Goal: Information Seeking & Learning: Learn about a topic

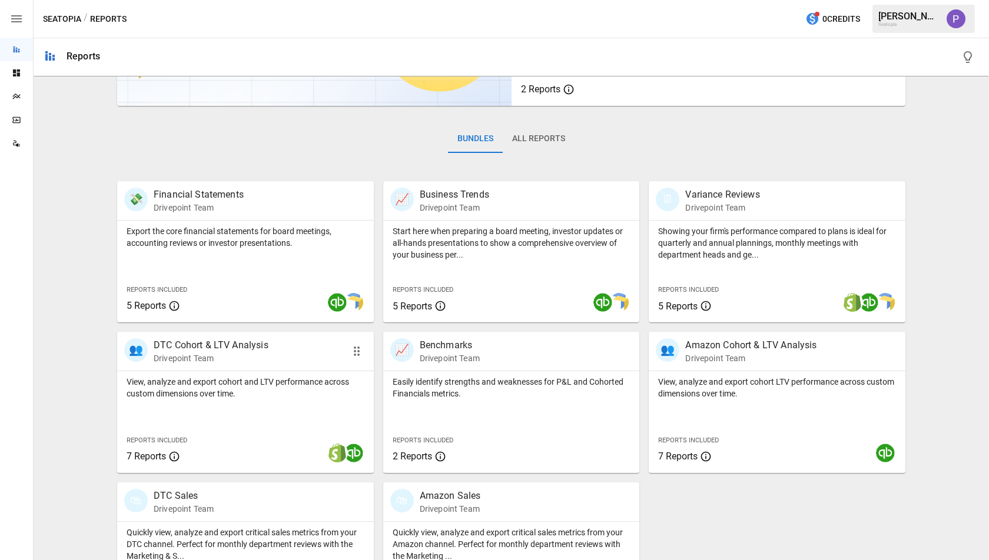
scroll to position [141, 0]
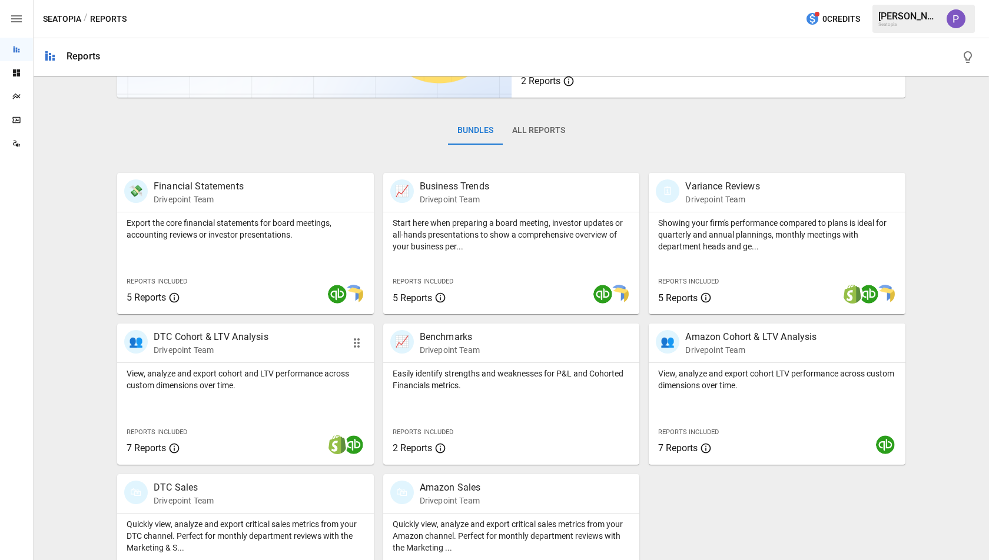
click at [199, 336] on p "DTC Cohort & LTV Analysis" at bounding box center [211, 337] width 115 height 14
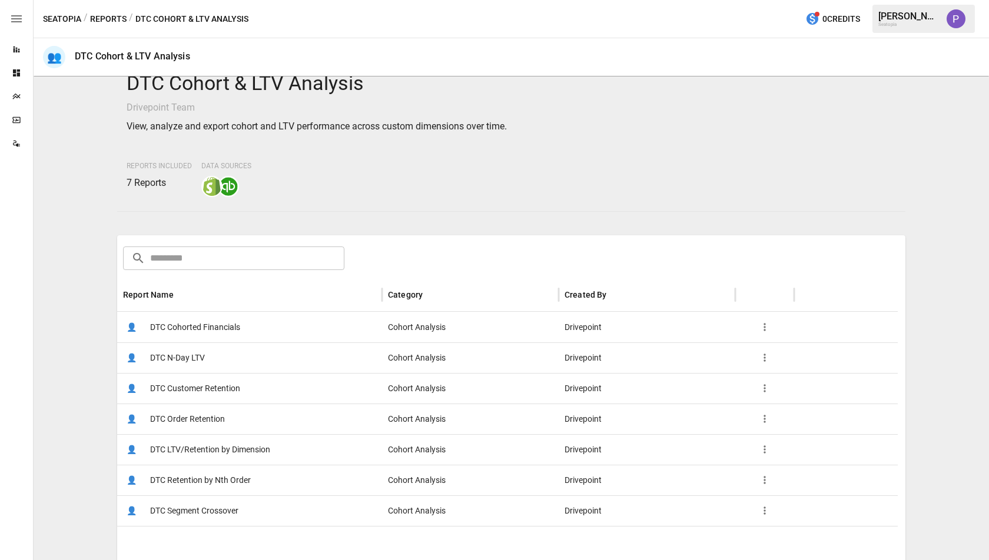
scroll to position [52, 0]
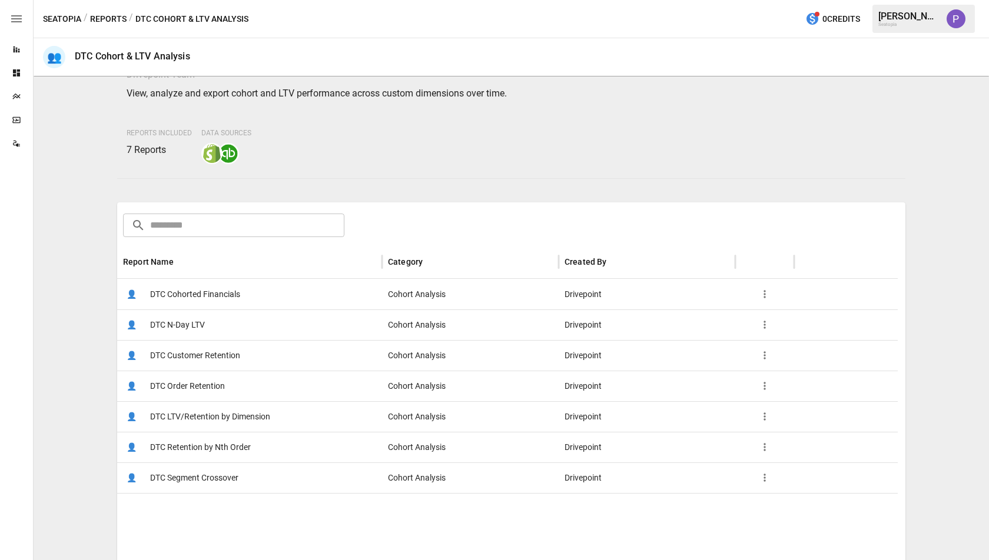
click at [208, 297] on span "DTC Cohorted Financials" at bounding box center [195, 295] width 90 height 30
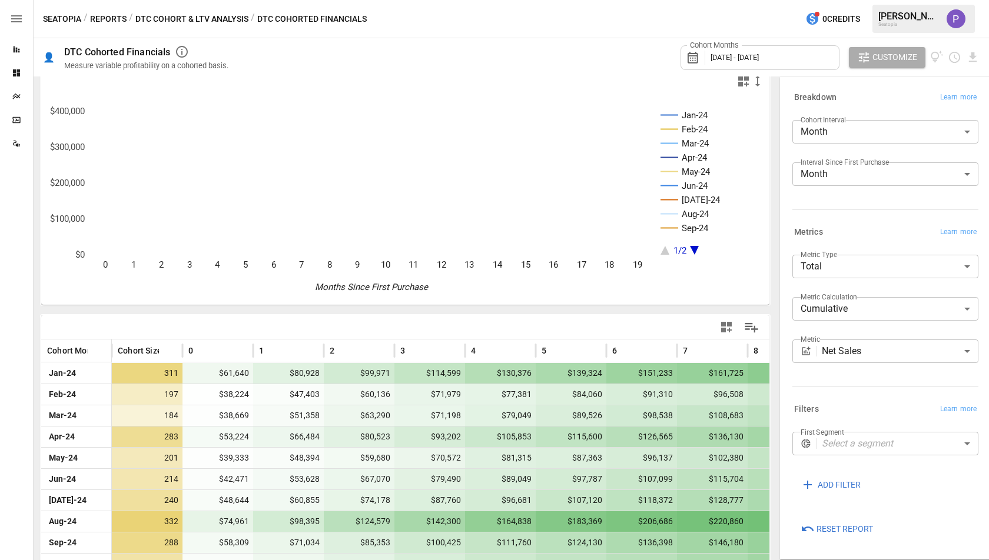
scroll to position [18, 0]
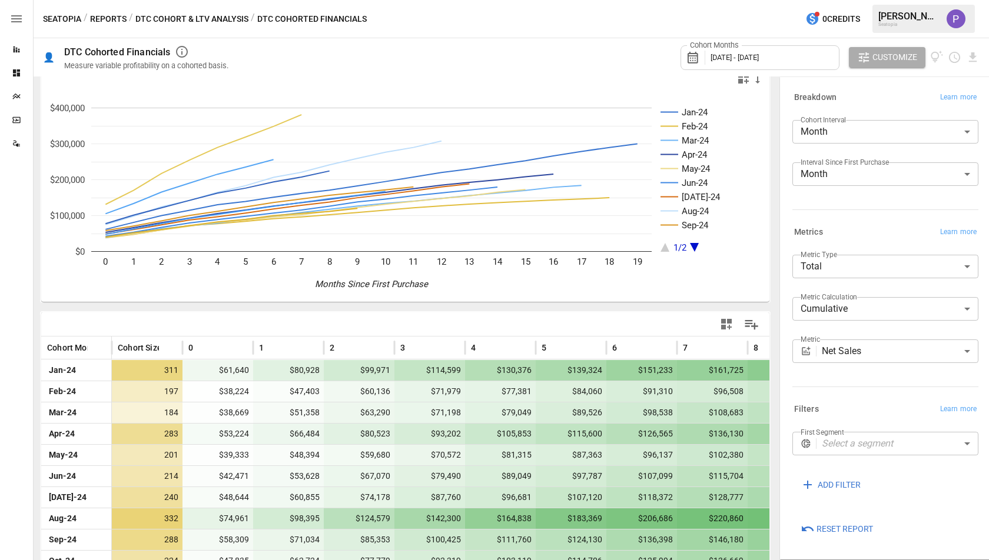
click at [892, 0] on body "Reports Dashboards Plans SmartModel ™ Data Sources Seatopia / Reports / DTC Coh…" at bounding box center [494, 0] width 989 height 0
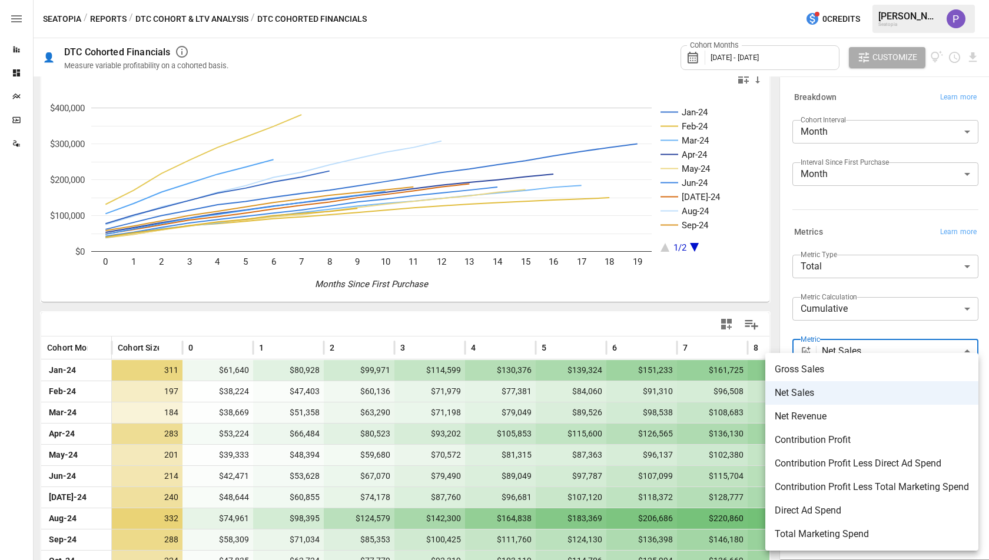
click at [687, 303] on div at bounding box center [494, 280] width 989 height 560
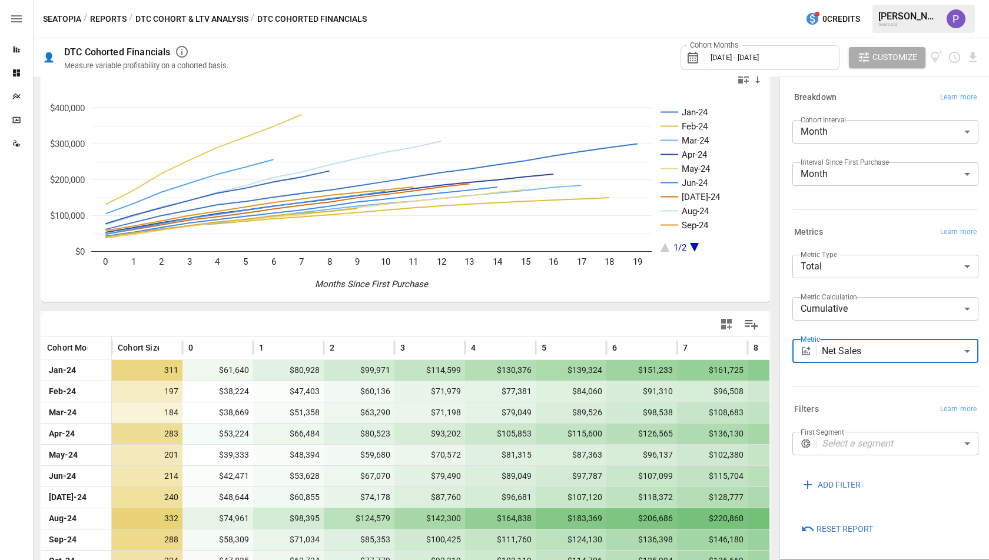
click at [808, 348] on icon at bounding box center [805, 351] width 8 height 8
click at [841, 0] on body "Reports Dashboards Plans SmartModel ™ Data Sources Seatopia / Reports / DTC Coh…" at bounding box center [494, 0] width 989 height 0
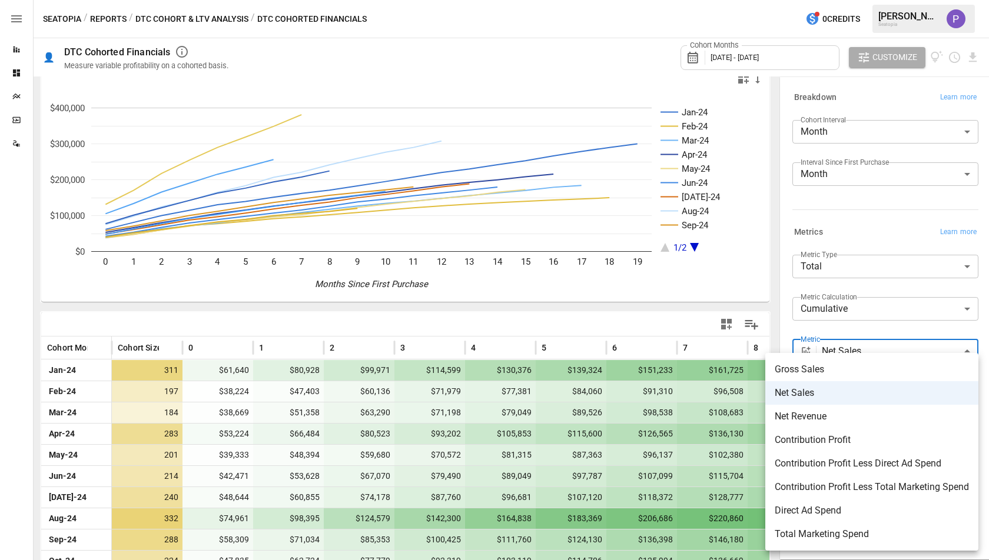
click at [827, 393] on span "Net Sales" at bounding box center [871, 393] width 194 height 14
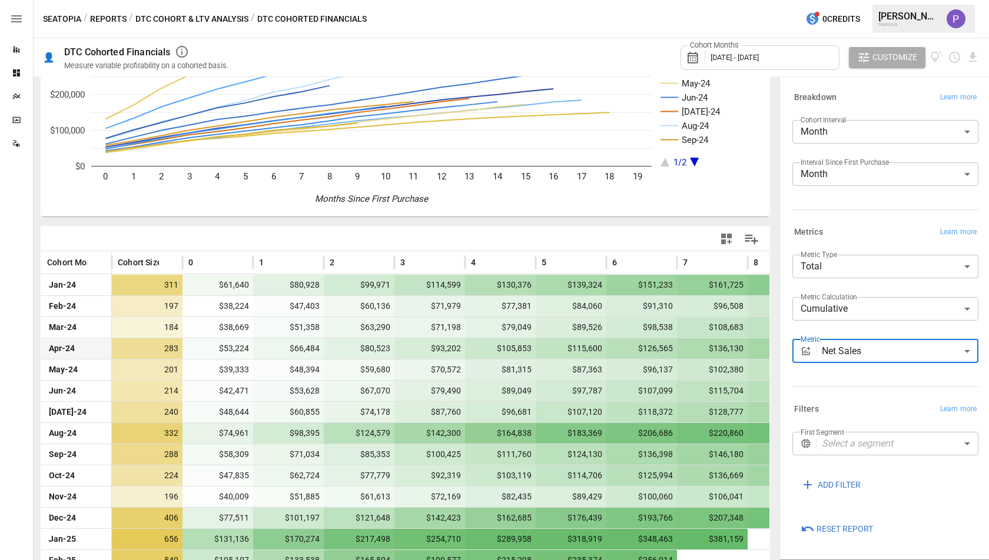
scroll to position [130, 0]
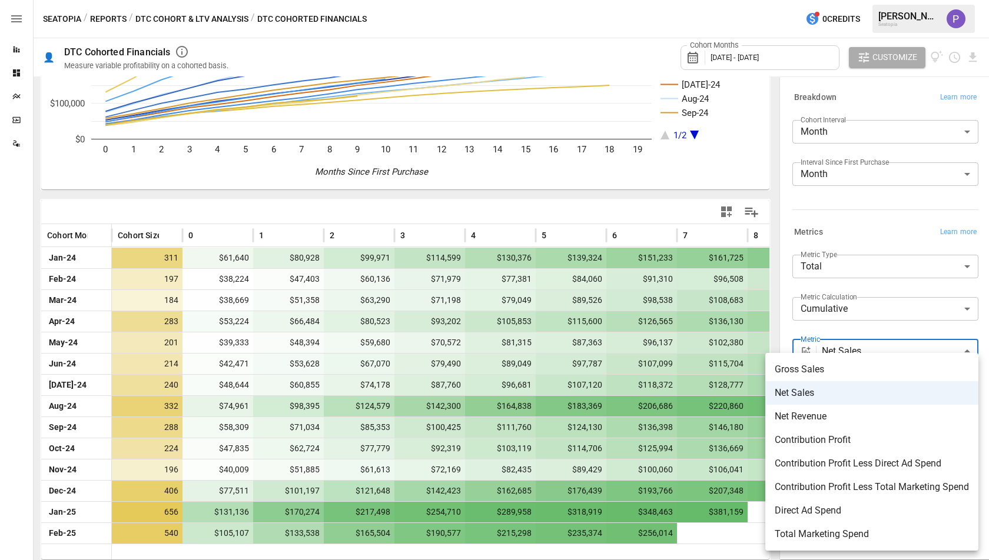
click at [833, 0] on body "Reports Dashboards Plans SmartModel ™ Data Sources Seatopia / Reports / DTC Coh…" at bounding box center [494, 0] width 989 height 0
click at [823, 478] on li "Contribution Profit Less Total Marketing Spend" at bounding box center [871, 487] width 213 height 24
type input "**********"
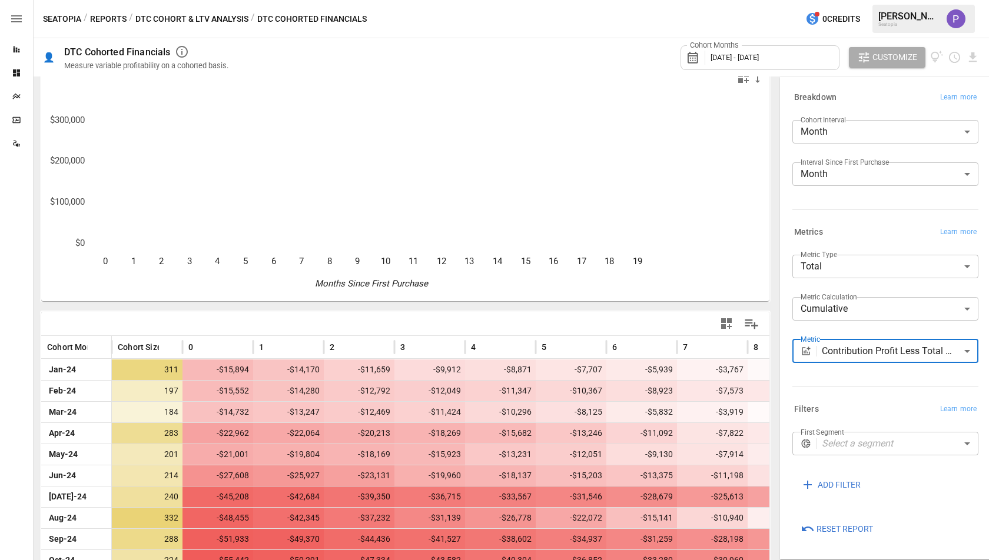
scroll to position [130, 0]
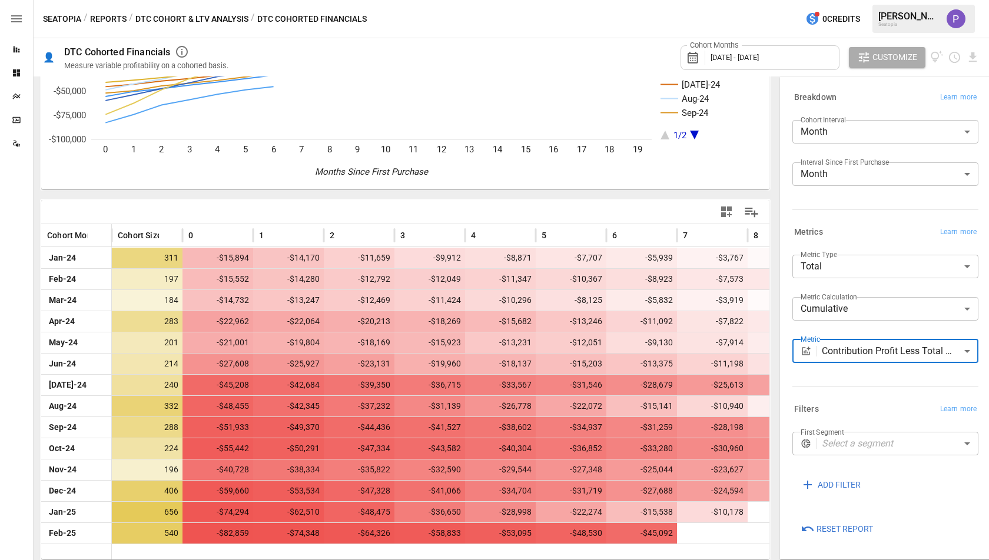
click at [758, 55] on span "[DATE] - [DATE]" at bounding box center [734, 57] width 48 height 9
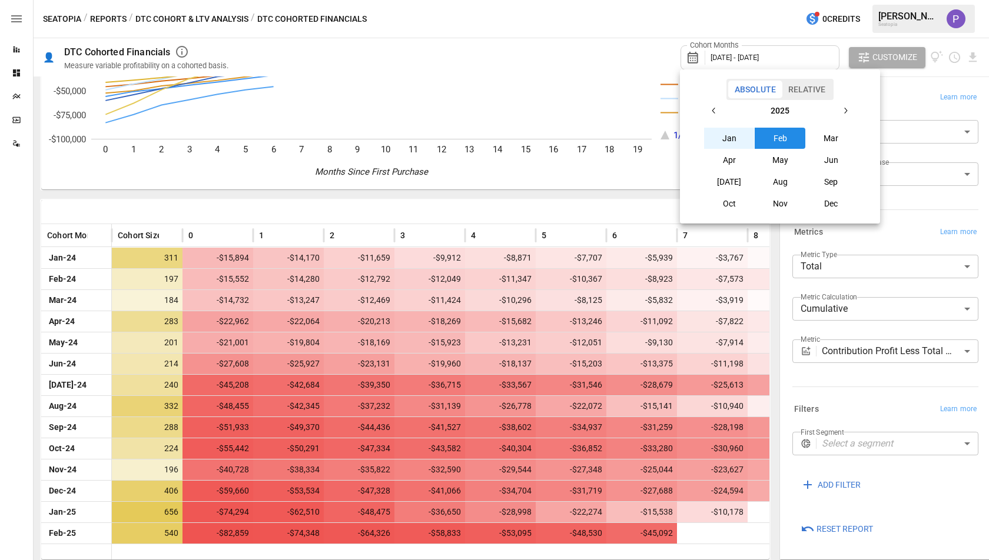
click at [783, 184] on button "Aug" at bounding box center [779, 181] width 51 height 21
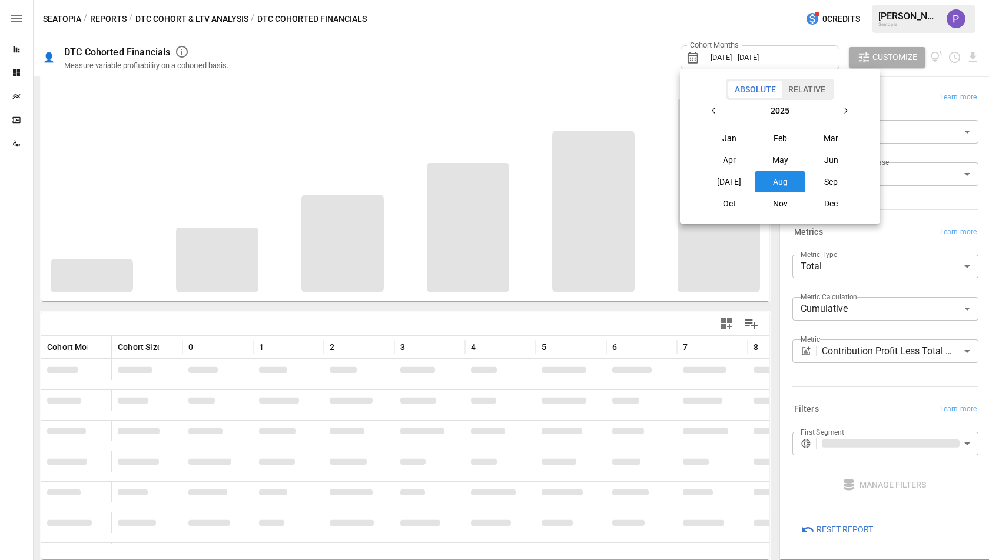
click at [737, 136] on button "Jan" at bounding box center [729, 138] width 51 height 21
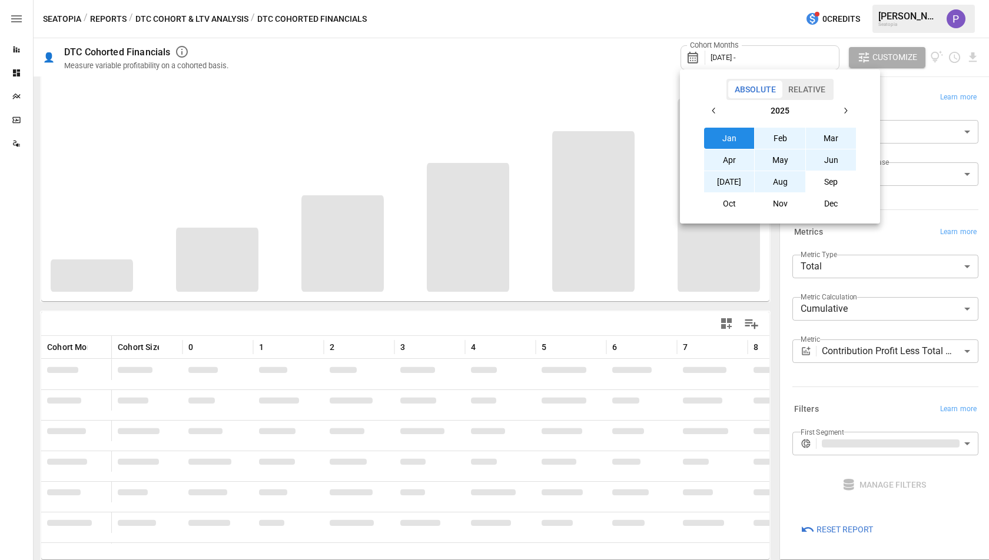
click at [779, 174] on button "Aug" at bounding box center [779, 181] width 51 height 21
click at [662, 39] on div at bounding box center [494, 280] width 989 height 560
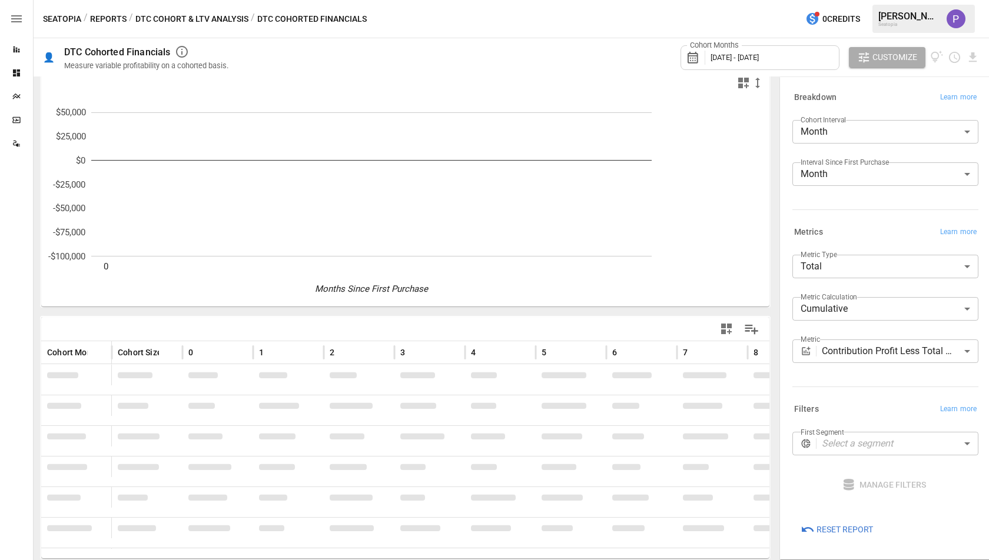
scroll to position [12, 0]
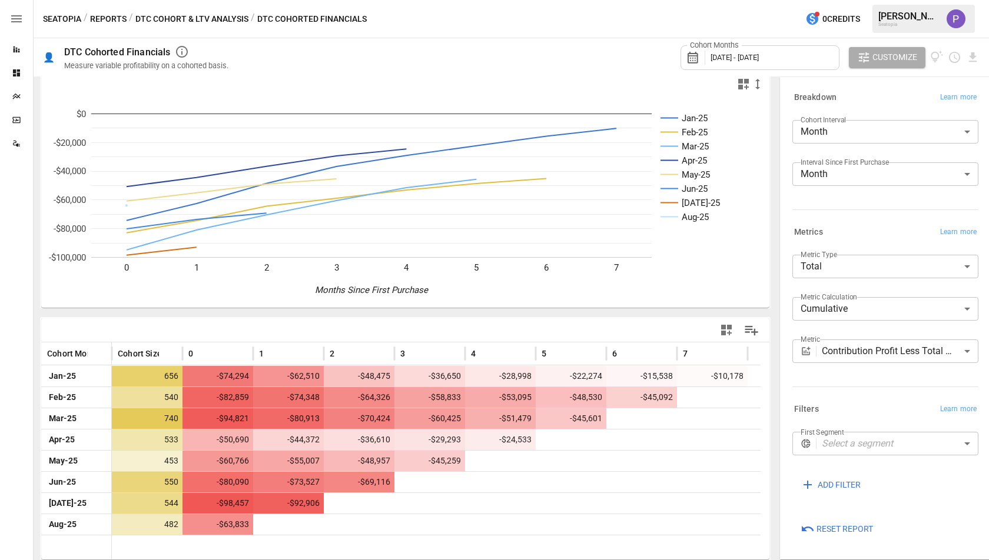
click at [920, 0] on body "Reports Dashboards Plans SmartModel ™ Data Sources Seatopia / Reports / DTC Coh…" at bounding box center [494, 0] width 989 height 0
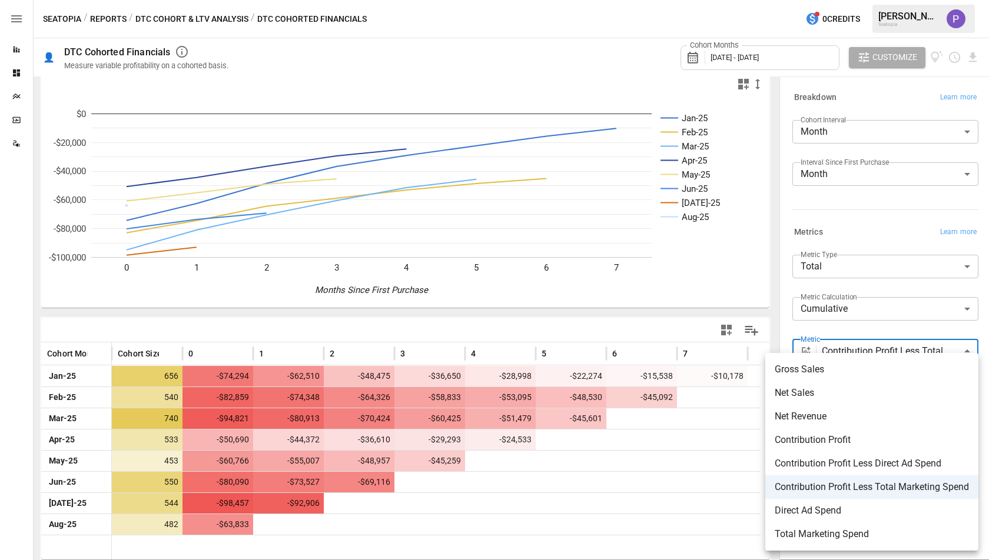
click at [920, 345] on div at bounding box center [494, 280] width 989 height 560
click at [920, 0] on body "Reports Dashboards Plans SmartModel ™ Data Sources Seatopia / Reports / DTC Coh…" at bounding box center [494, 0] width 989 height 0
click at [883, 258] on div at bounding box center [494, 280] width 989 height 560
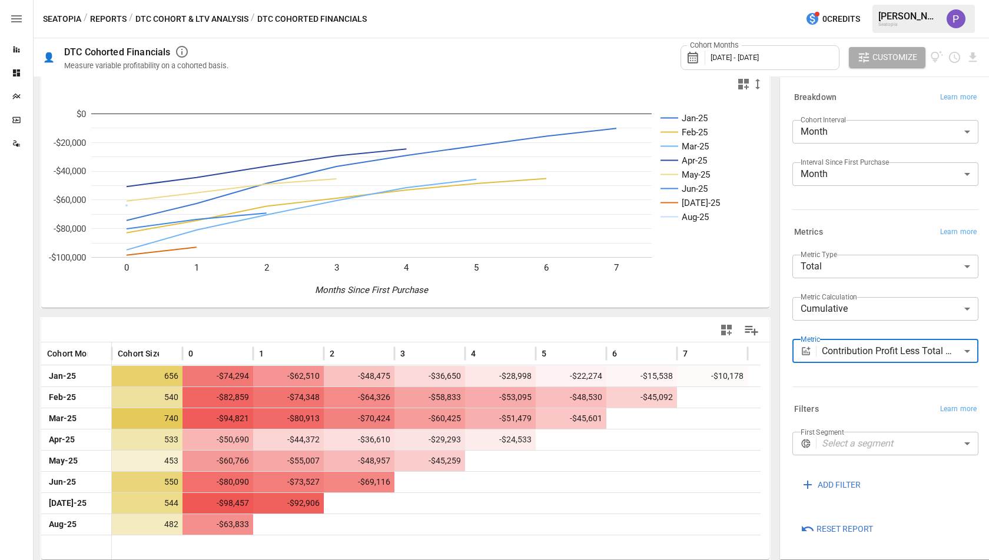
click at [883, 262] on div "Gross Sales Net Sales Net Revenue Contribution Profit Contribution Profit Less …" at bounding box center [494, 280] width 989 height 560
click at [883, 0] on body "Reports Dashboards Plans SmartModel ™ Data Sources Seatopia / Reports / DTC Coh…" at bounding box center [494, 0] width 989 height 0
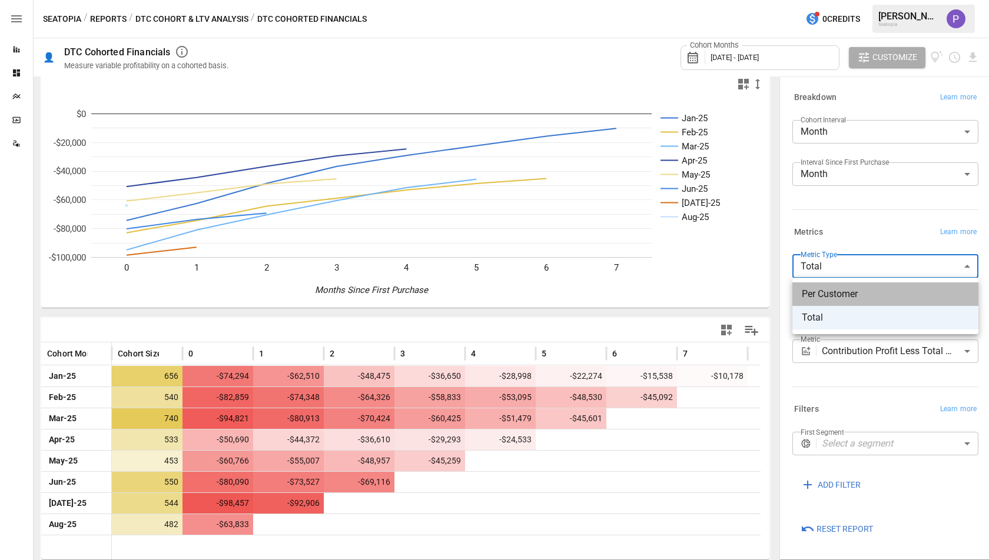
click at [877, 286] on li "Per Customer" at bounding box center [885, 294] width 186 height 24
type input "**********"
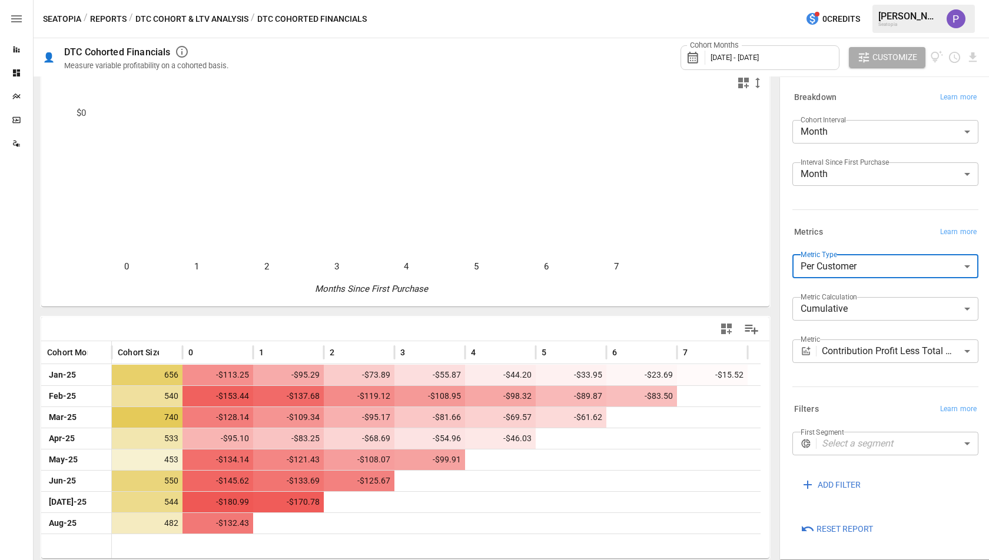
scroll to position [12, 0]
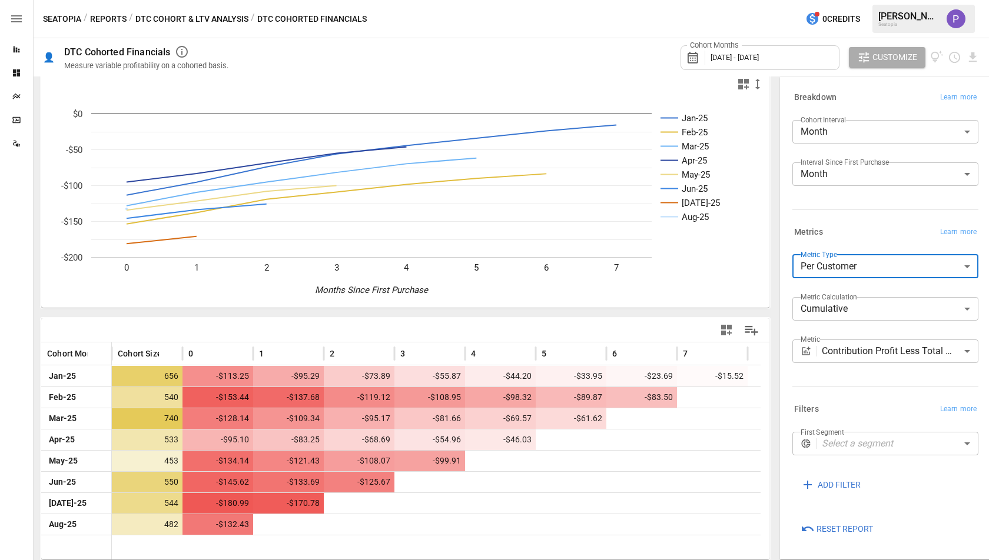
click at [856, 0] on body "Reports Dashboards Plans SmartModel ™ Data Sources Seatopia / Reports / DTC Coh…" at bounding box center [494, 0] width 989 height 0
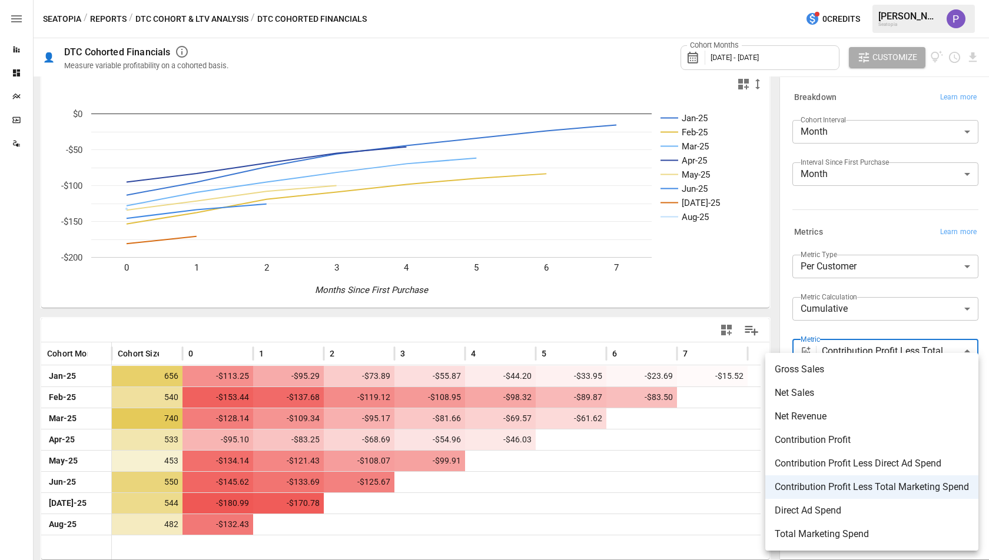
click at [856, 452] on li "Contribution Profit Less Direct Ad Spend" at bounding box center [871, 464] width 213 height 24
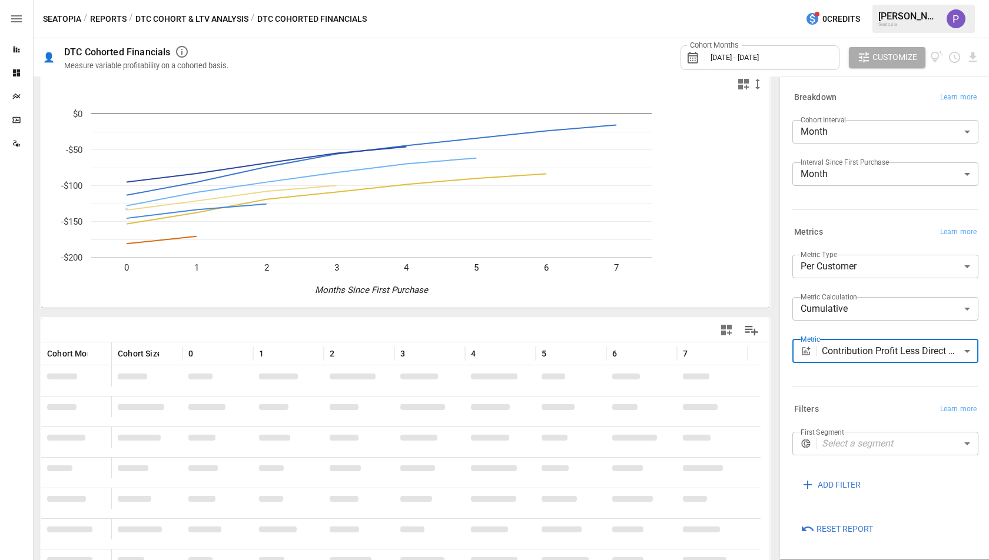
scroll to position [12, 0]
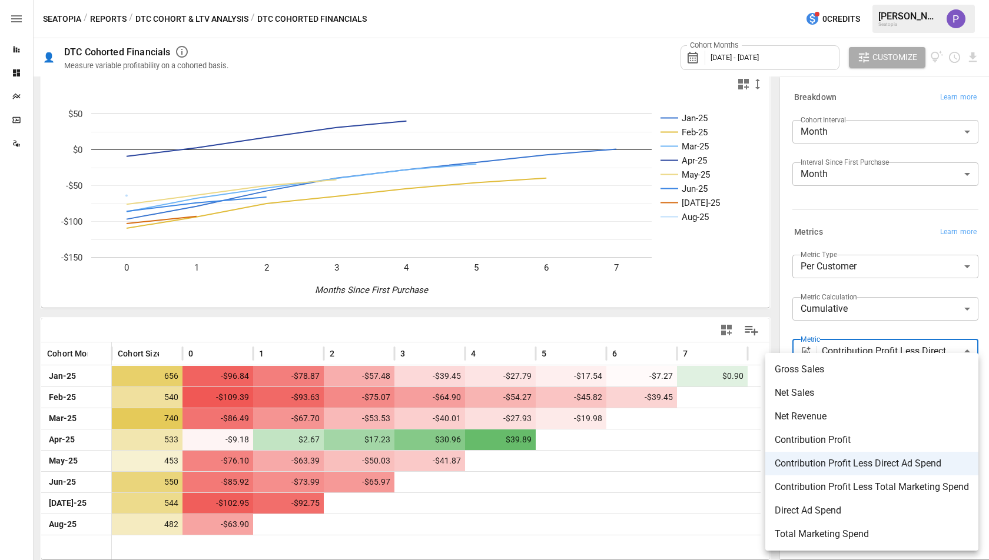
click at [875, 0] on body "**********" at bounding box center [494, 0] width 989 height 0
click at [865, 431] on li "Contribution Profit" at bounding box center [871, 440] width 213 height 24
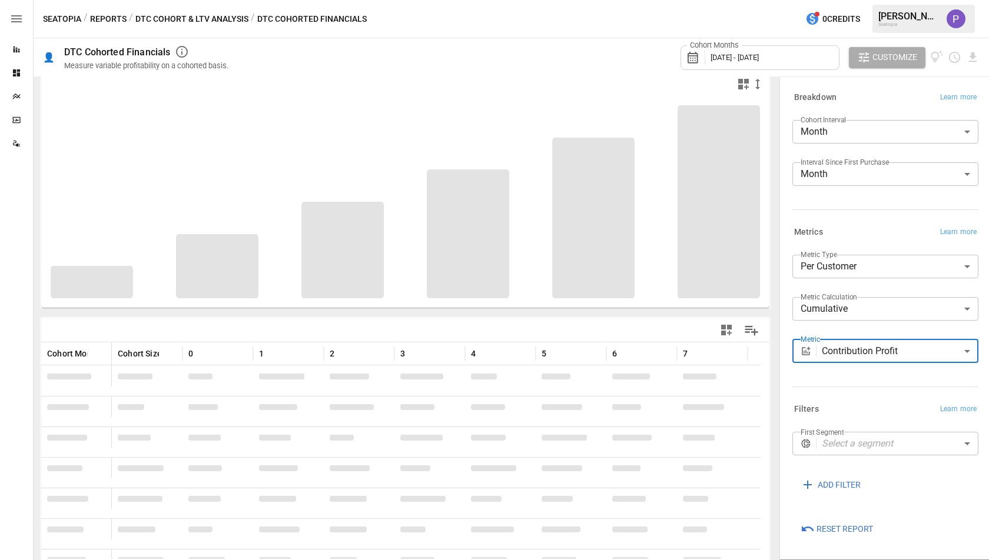
scroll to position [12, 0]
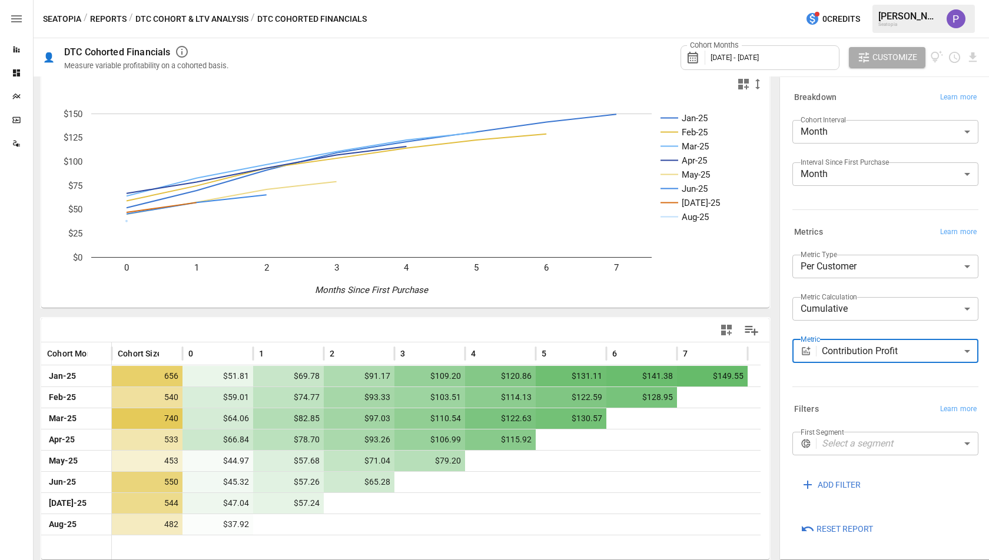
click at [898, 0] on body "**********" at bounding box center [494, 0] width 989 height 0
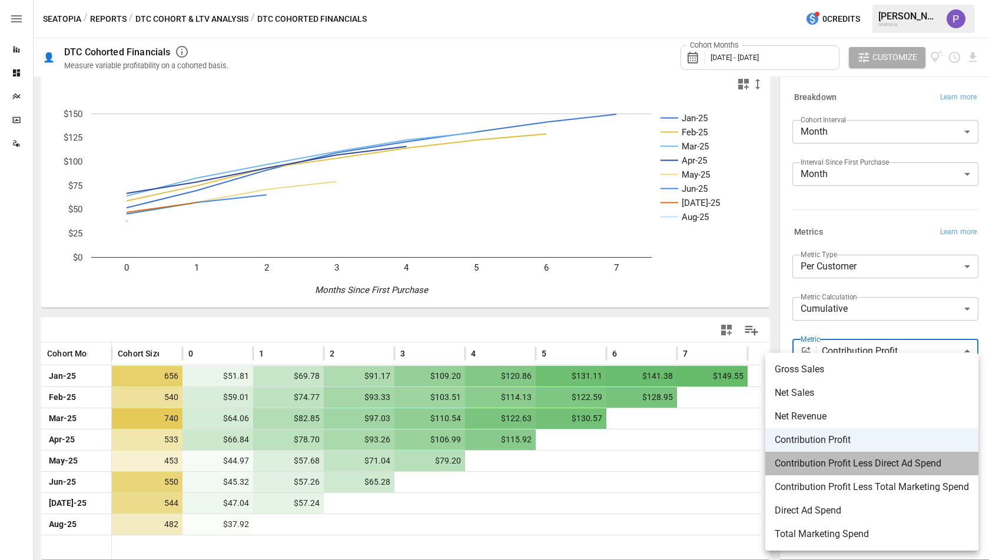
click at [864, 465] on span "Contribution Profit Less Direct Ad Spend" at bounding box center [871, 464] width 194 height 14
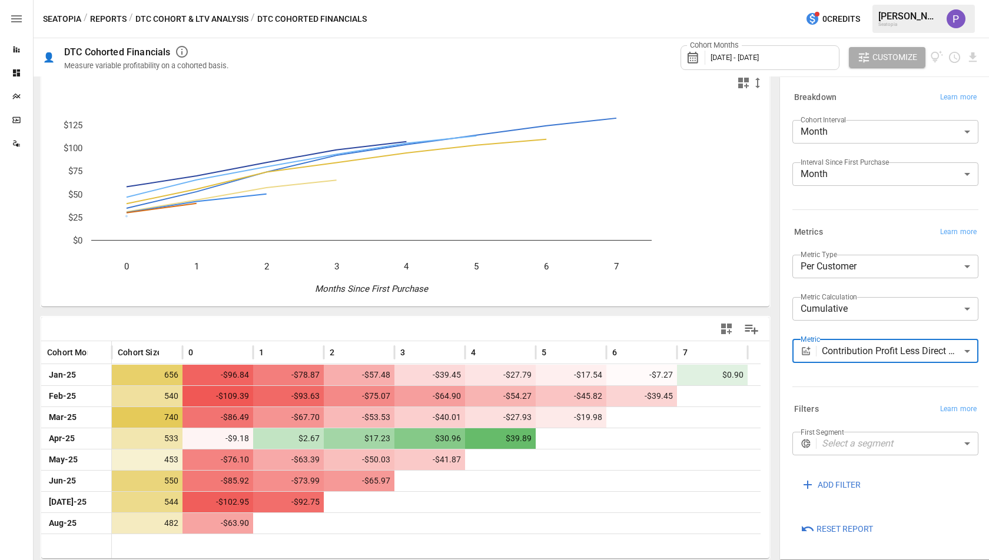
scroll to position [12, 0]
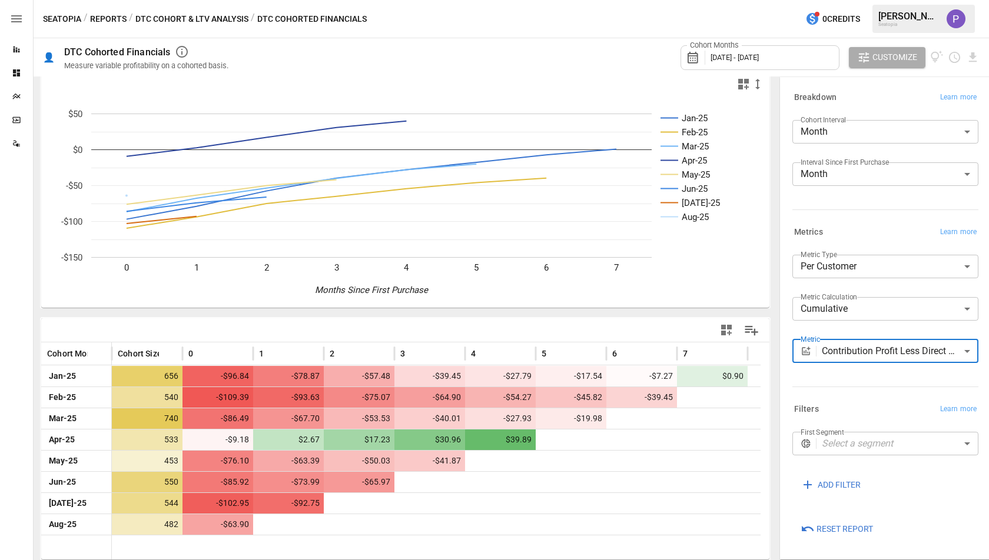
click at [860, 0] on body "**********" at bounding box center [494, 0] width 989 height 0
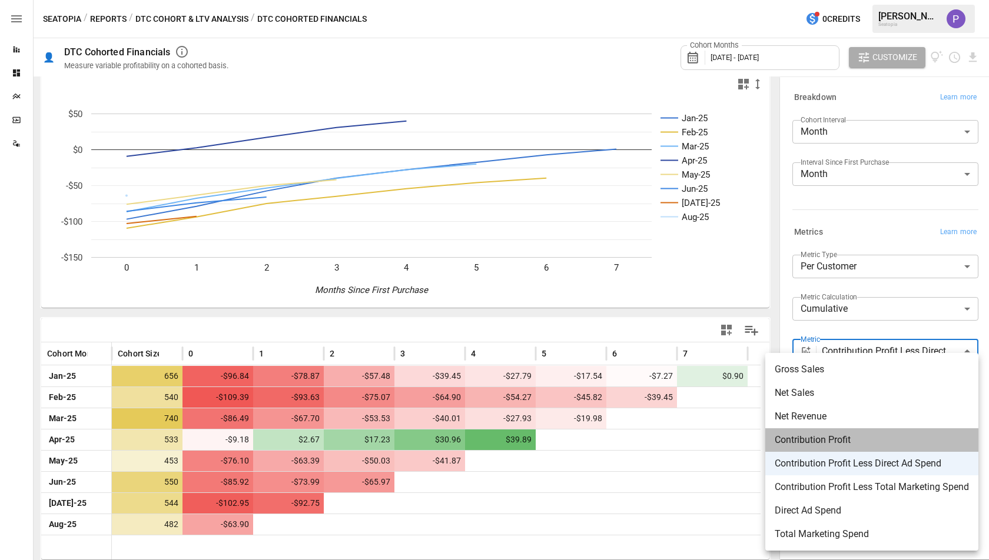
click at [851, 431] on li "Contribution Profit" at bounding box center [871, 440] width 213 height 24
type input "**********"
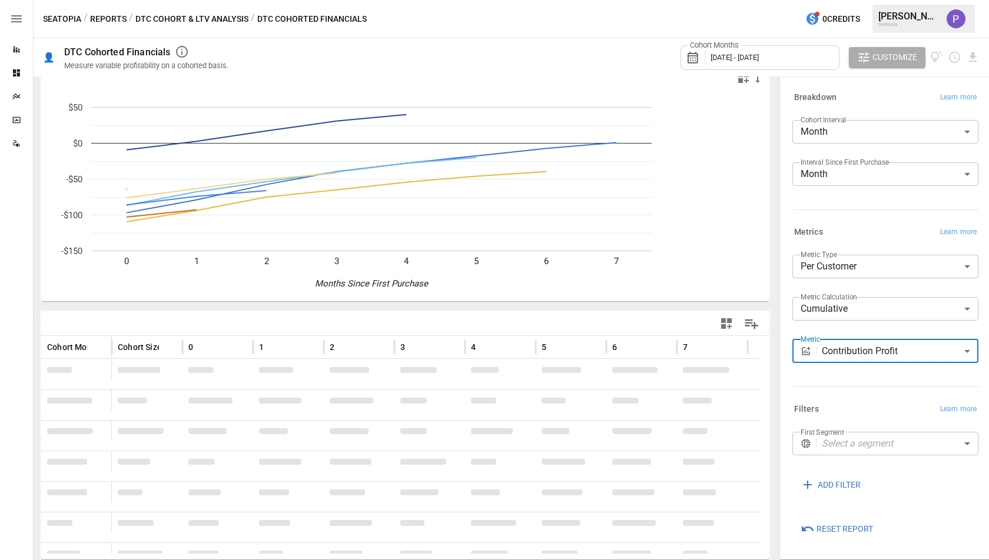
scroll to position [12, 0]
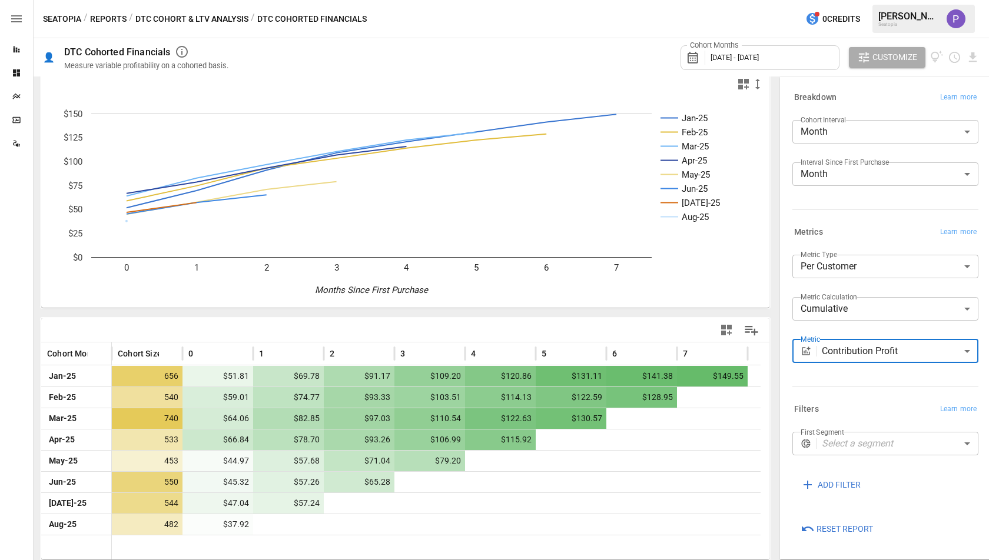
click at [946, 0] on body "**********" at bounding box center [494, 0] width 989 height 0
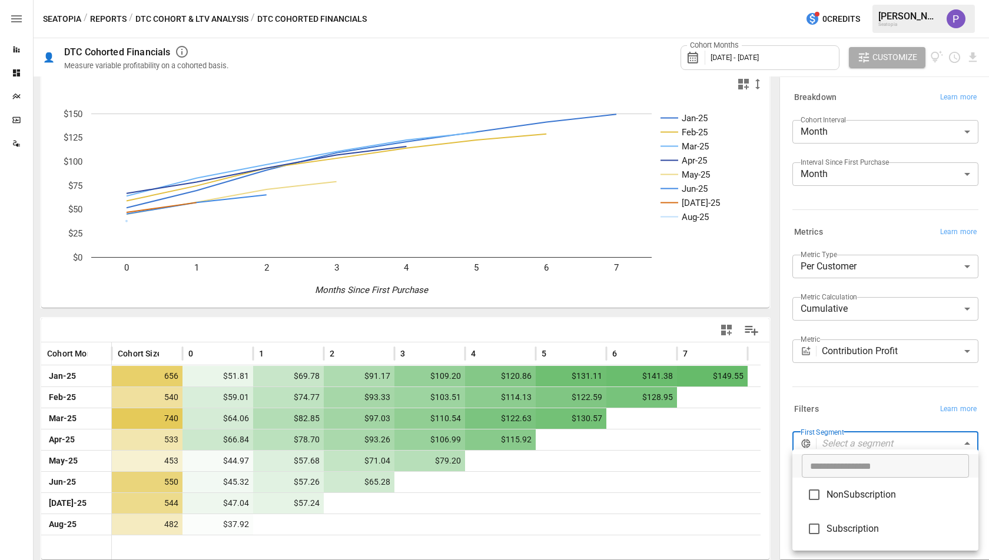
click at [871, 411] on div at bounding box center [494, 280] width 989 height 560
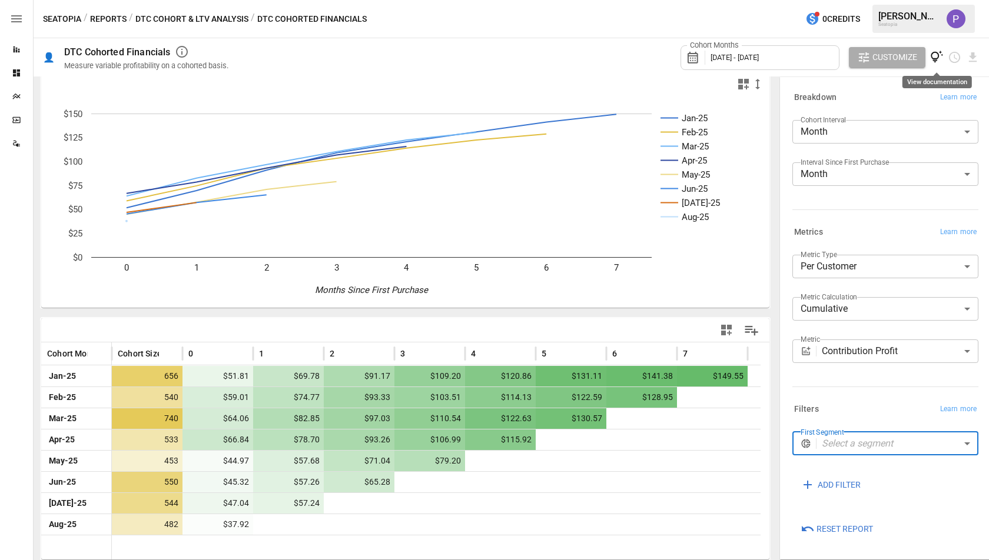
click at [937, 56] on icon "View documentation" at bounding box center [936, 57] width 12 height 12
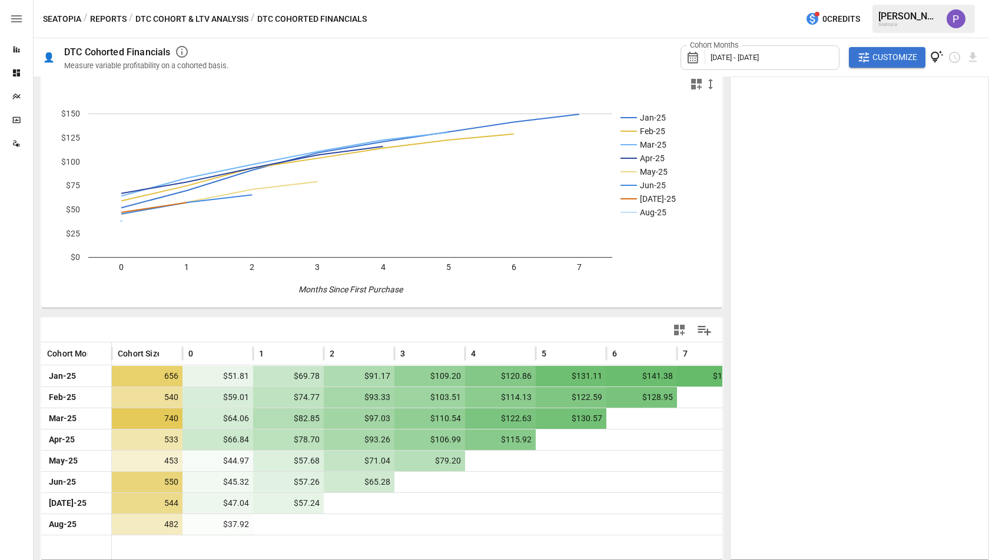
click at [115, 15] on button "Reports" at bounding box center [108, 19] width 36 height 15
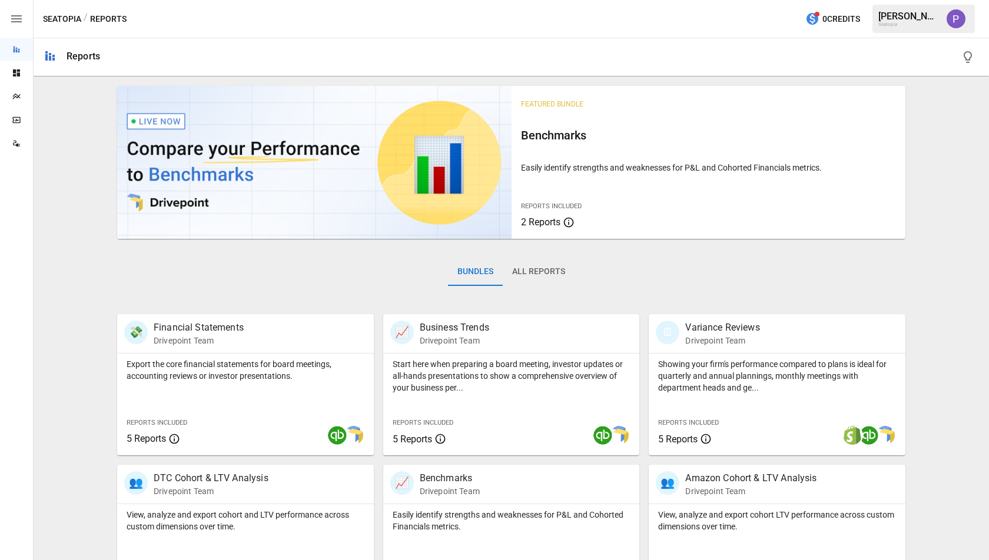
click at [543, 269] on button "All Reports" at bounding box center [539, 272] width 72 height 28
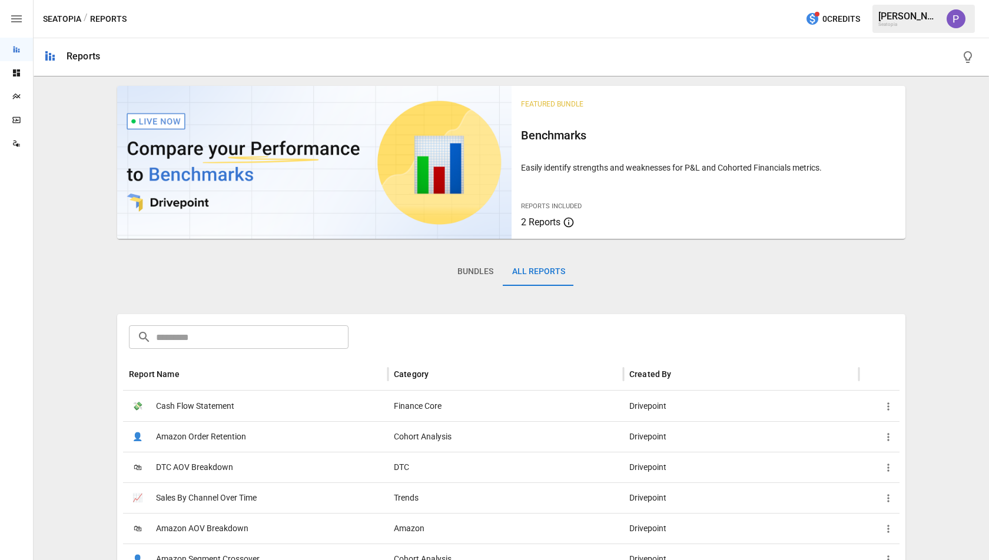
click at [487, 278] on button "Bundles" at bounding box center [475, 272] width 55 height 28
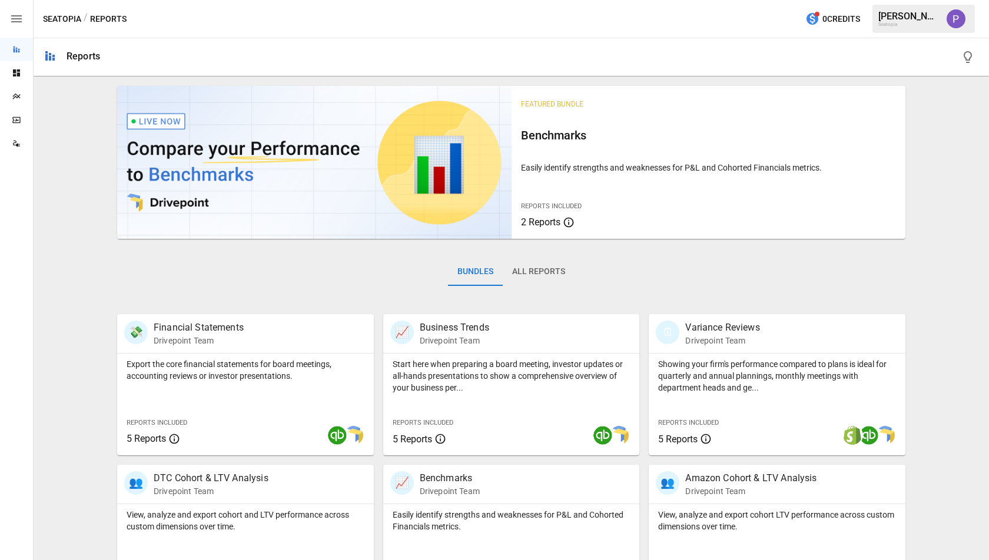
click at [14, 23] on icon "button" at bounding box center [16, 19] width 14 height 14
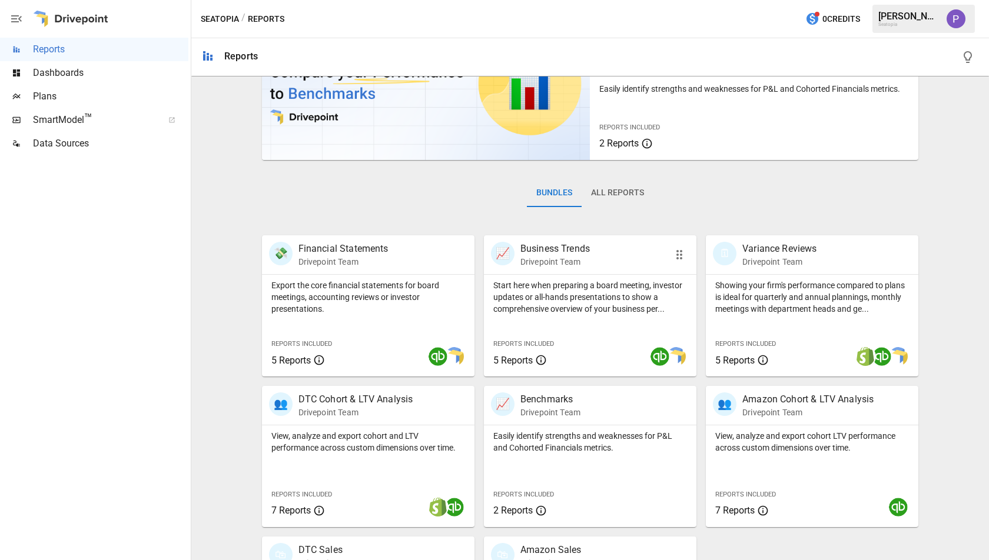
scroll to position [201, 0]
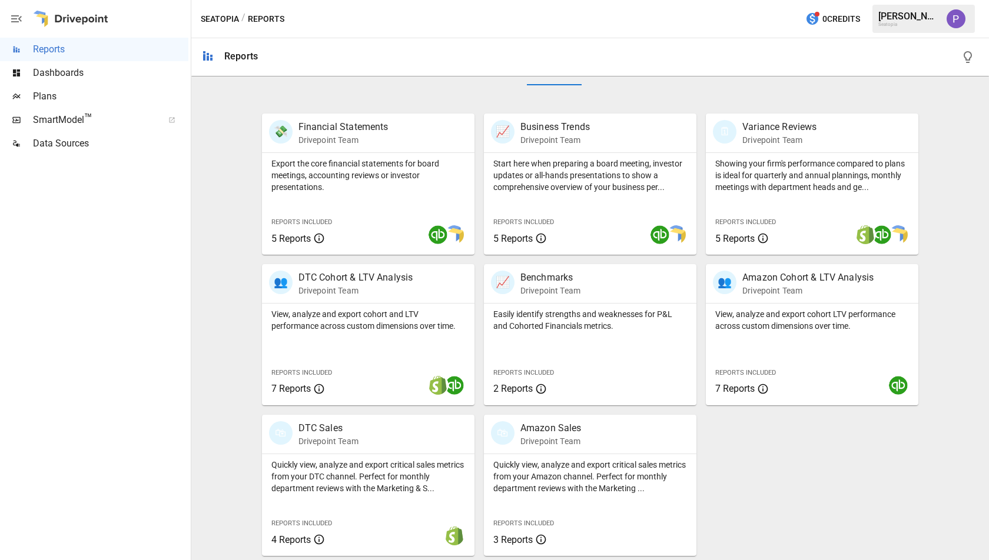
click at [79, 75] on span "Dashboards" at bounding box center [110, 73] width 155 height 14
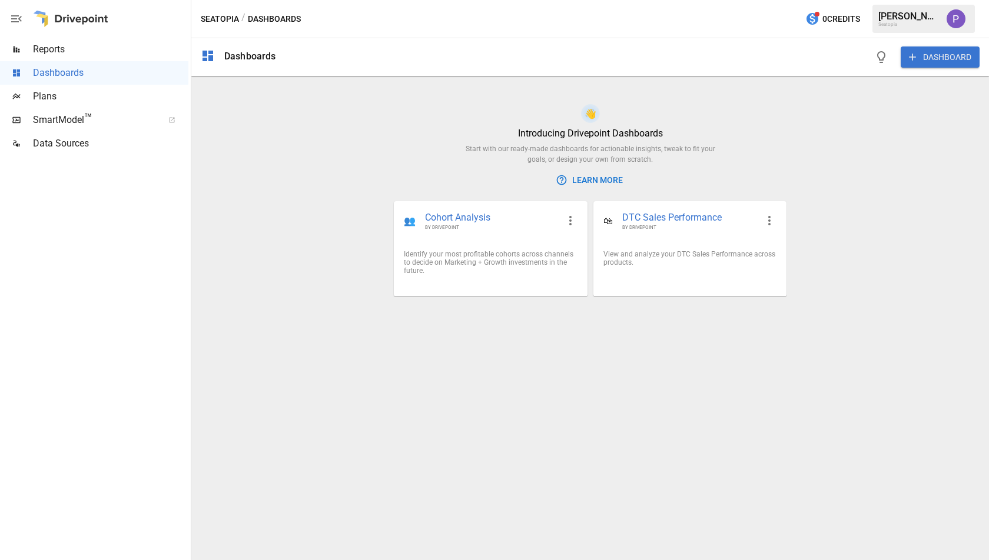
click at [76, 86] on div "Plans" at bounding box center [94, 97] width 188 height 24
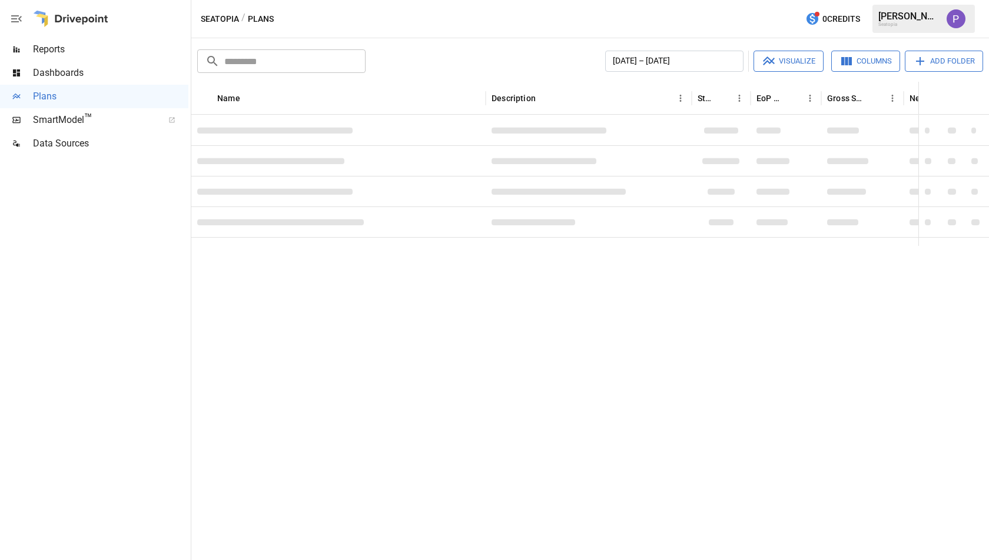
click at [75, 56] on span "Reports" at bounding box center [110, 49] width 155 height 14
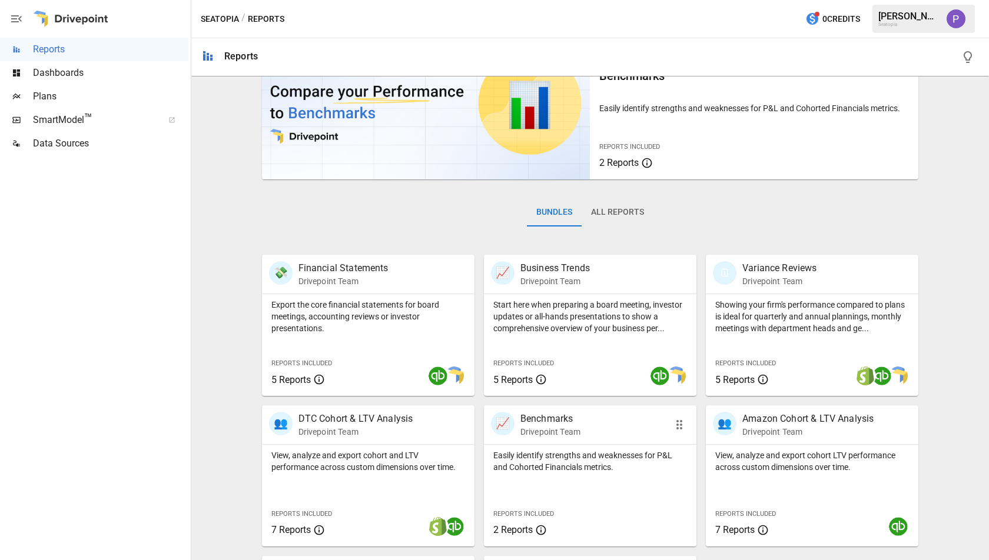
scroll to position [62, 0]
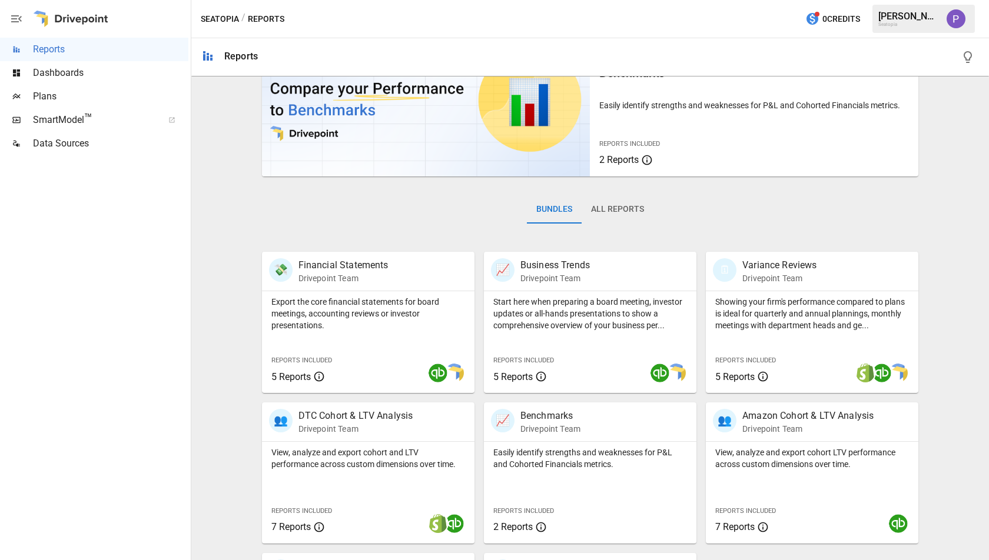
click at [604, 207] on button "All Reports" at bounding box center [617, 209] width 72 height 28
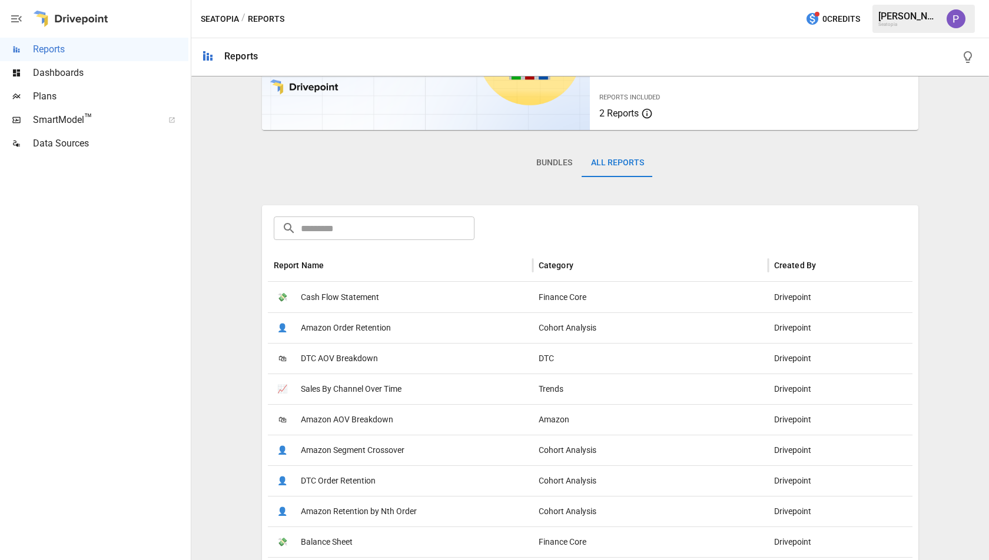
scroll to position [111, 0]
click at [362, 228] on input "text" at bounding box center [388, 227] width 174 height 24
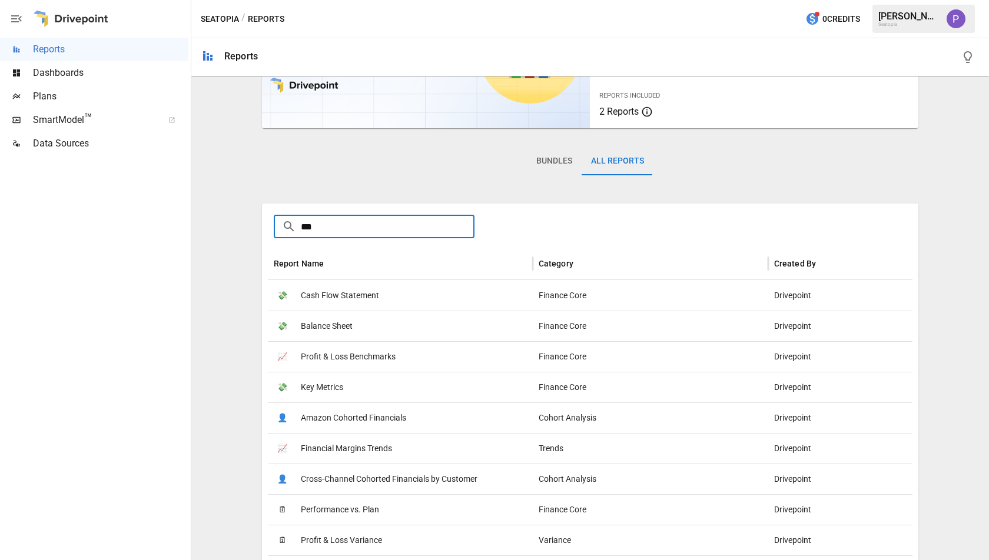
scroll to position [0, 0]
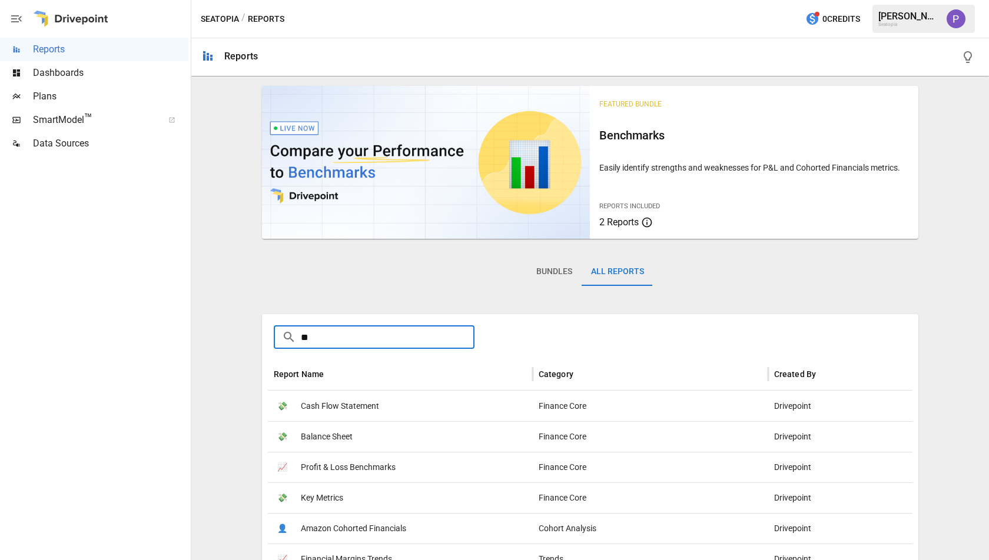
type input "*"
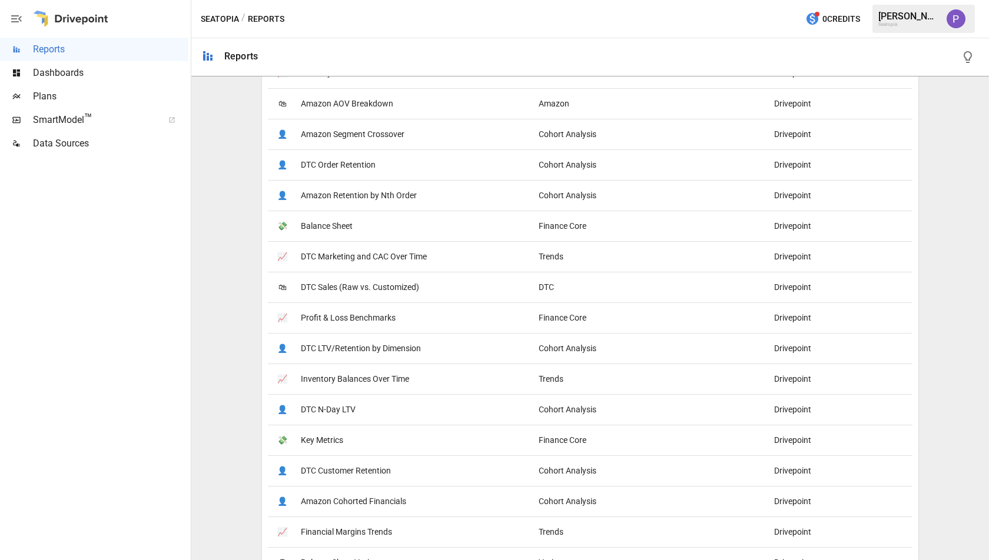
scroll to position [425, 0]
click at [335, 287] on span "DTC Sales (Raw vs. Customized)" at bounding box center [360, 287] width 118 height 30
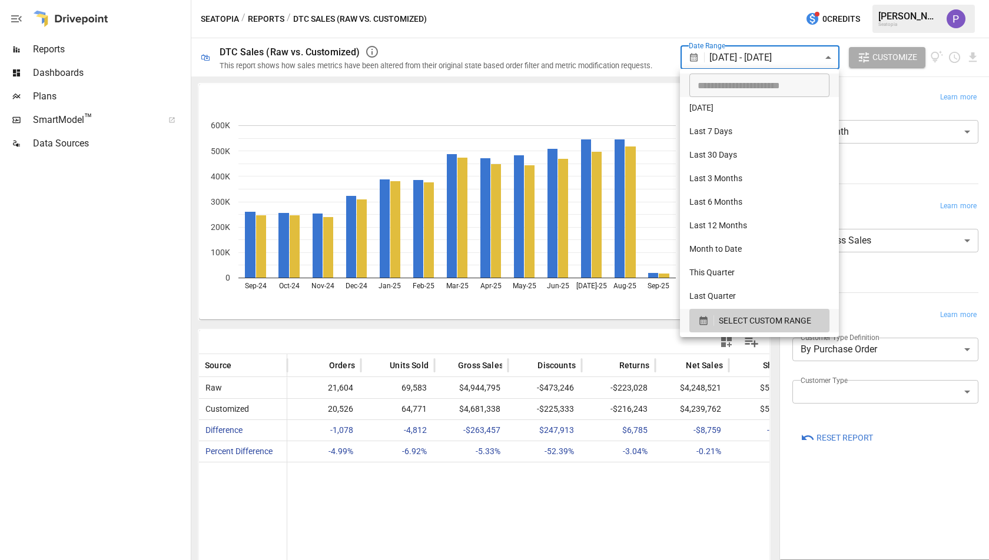
click at [737, 0] on body "Reports Dashboards Plans SmartModel ™ Data Sources Seatopia / Reports / DTC Sal…" at bounding box center [494, 0] width 989 height 0
click at [729, 58] on div at bounding box center [494, 280] width 989 height 560
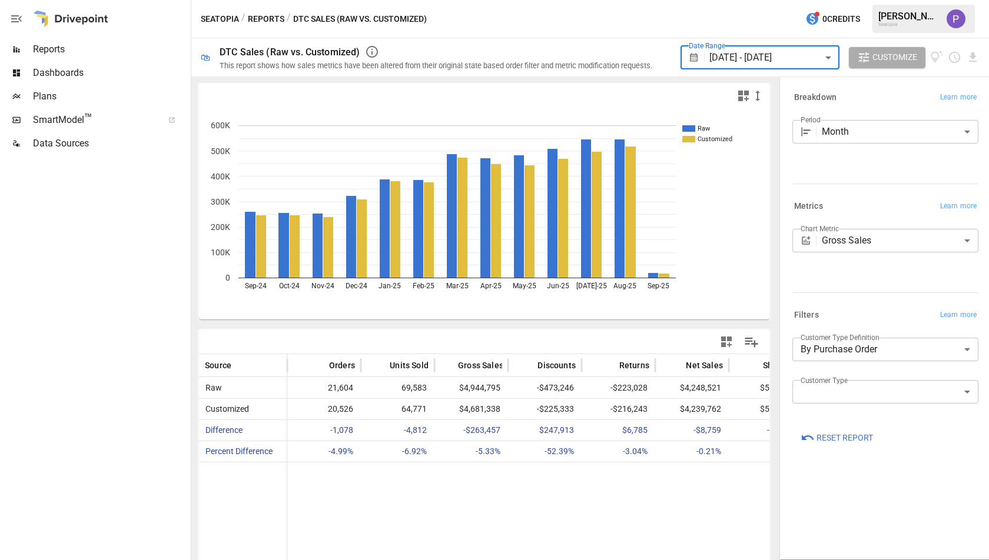
click at [729, 0] on body "Reports Dashboards Plans SmartModel ™ Data Sources Seatopia / Reports / DTC Sal…" at bounding box center [494, 0] width 989 height 0
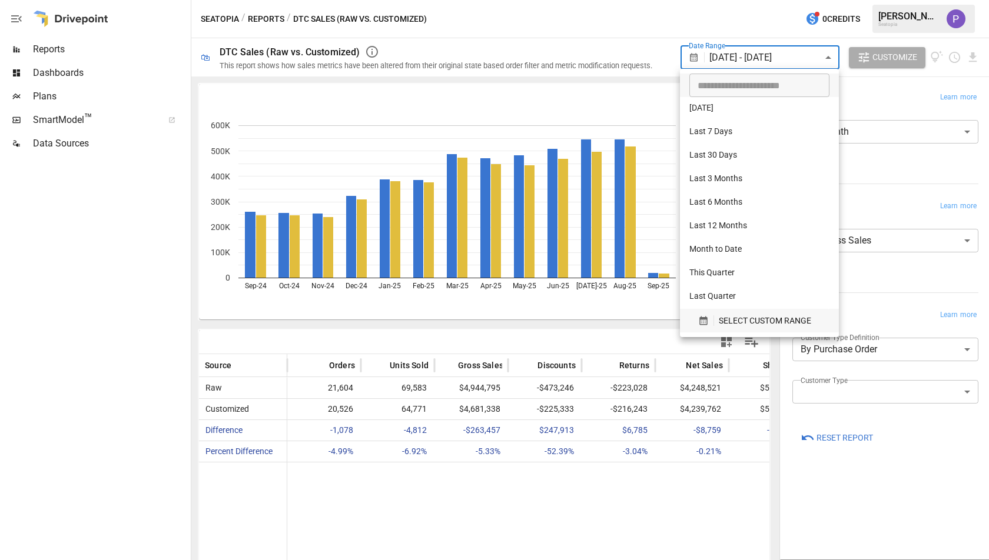
click at [746, 315] on span "SELECT CUSTOM RANGE" at bounding box center [764, 321] width 92 height 15
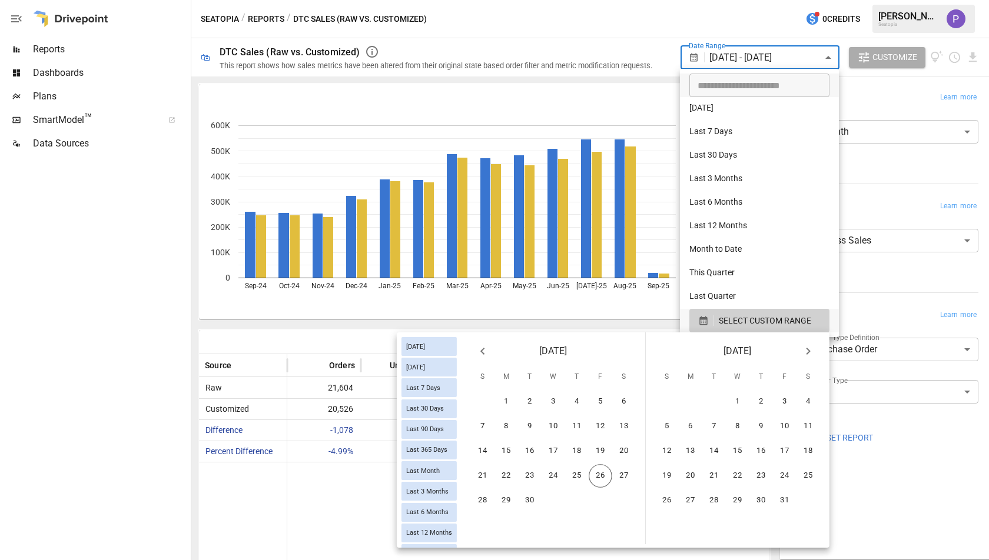
click at [474, 348] on button "Previous month" at bounding box center [483, 352] width 24 height 24
click at [590, 395] on button "1" at bounding box center [600, 402] width 24 height 24
click at [476, 525] on button "31" at bounding box center [483, 526] width 24 height 24
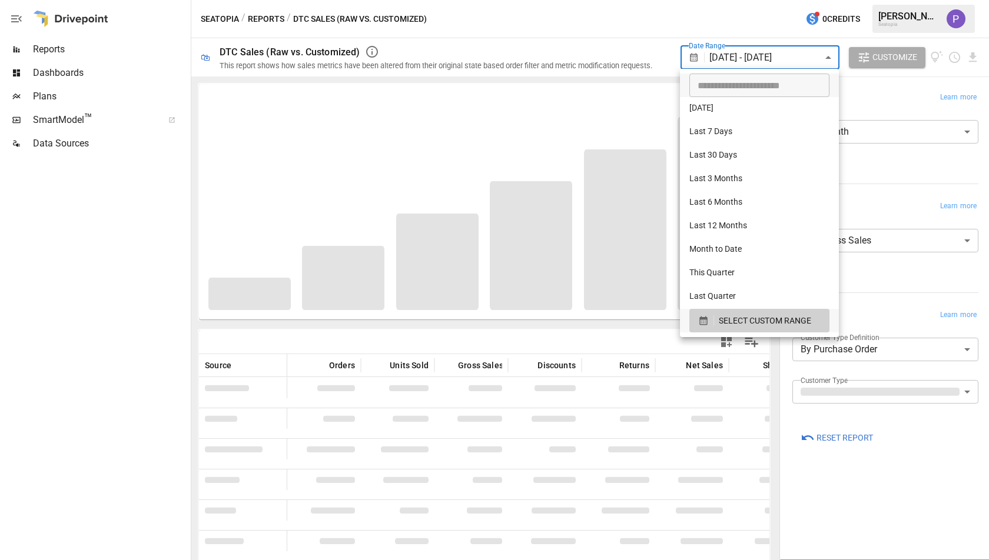
click at [671, 21] on div at bounding box center [494, 280] width 989 height 560
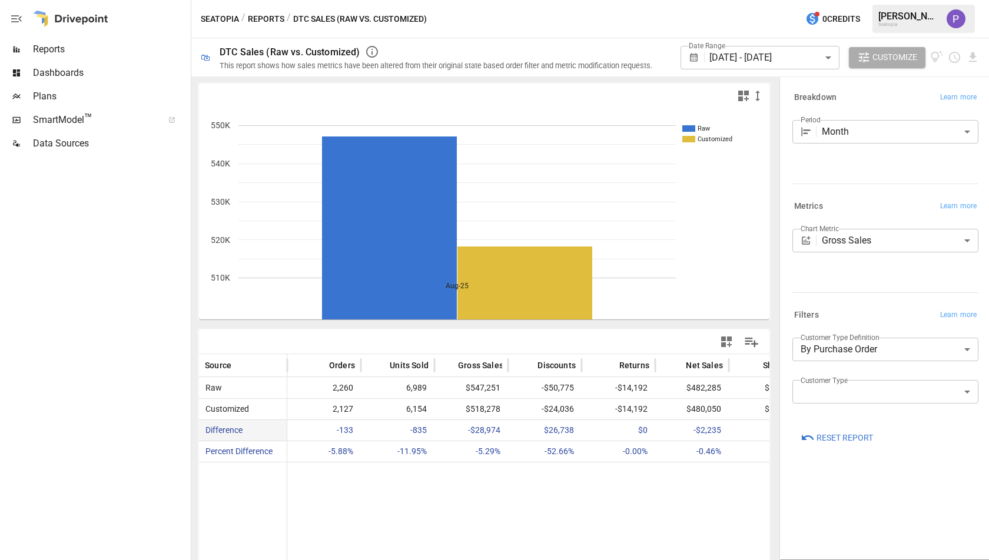
click at [348, 424] on span "-133" at bounding box center [324, 430] width 62 height 21
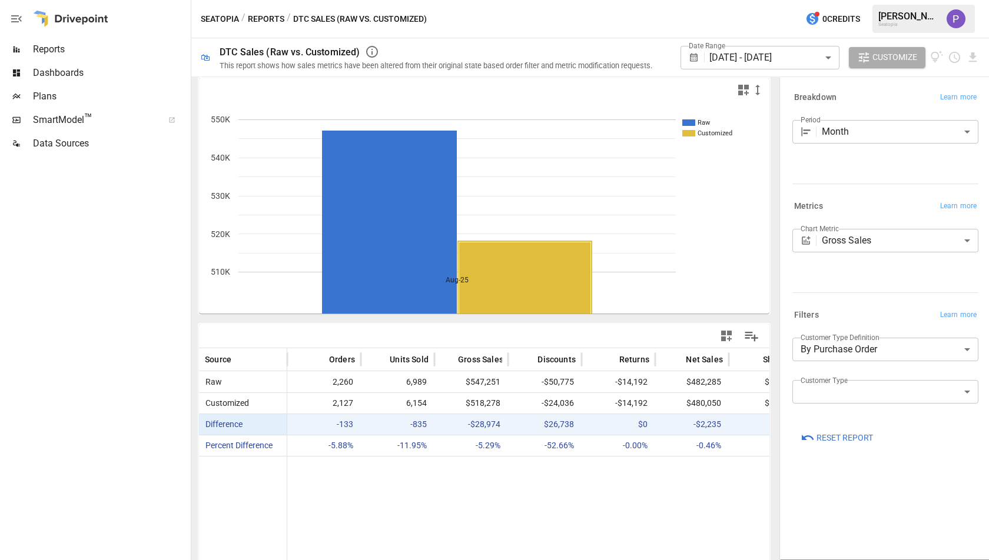
scroll to position [12, 0]
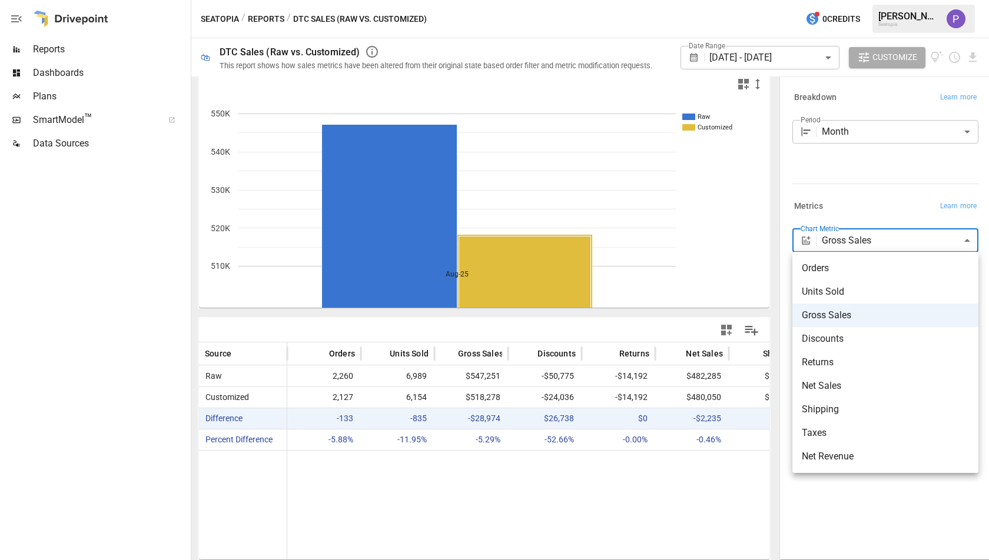
click at [824, 0] on body "**********" at bounding box center [494, 0] width 989 height 0
click at [824, 262] on span "Orders" at bounding box center [884, 268] width 167 height 14
type input "******"
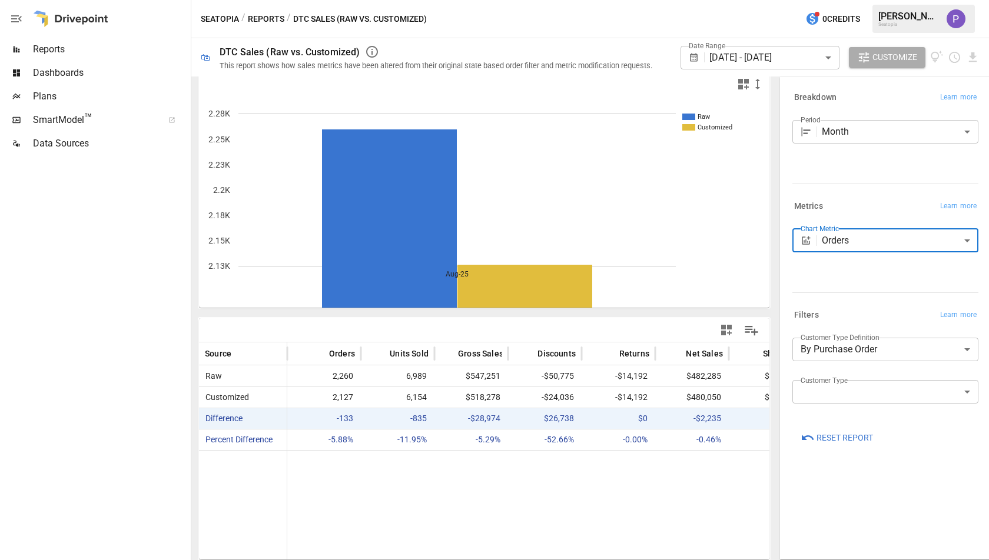
click at [823, 0] on body "**********" at bounding box center [494, 0] width 989 height 0
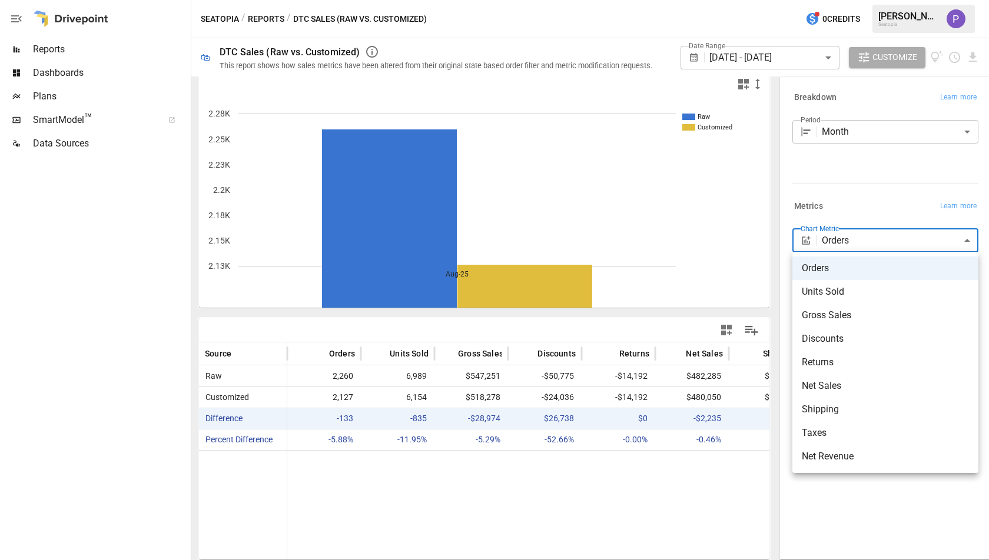
click at [822, 189] on div at bounding box center [494, 280] width 989 height 560
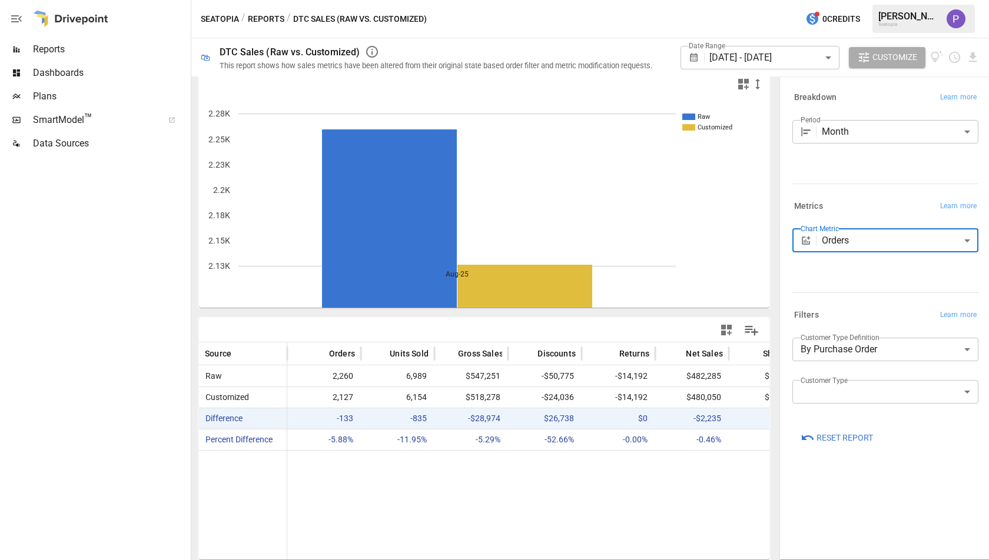
click at [818, 0] on body "**********" at bounding box center [494, 0] width 989 height 0
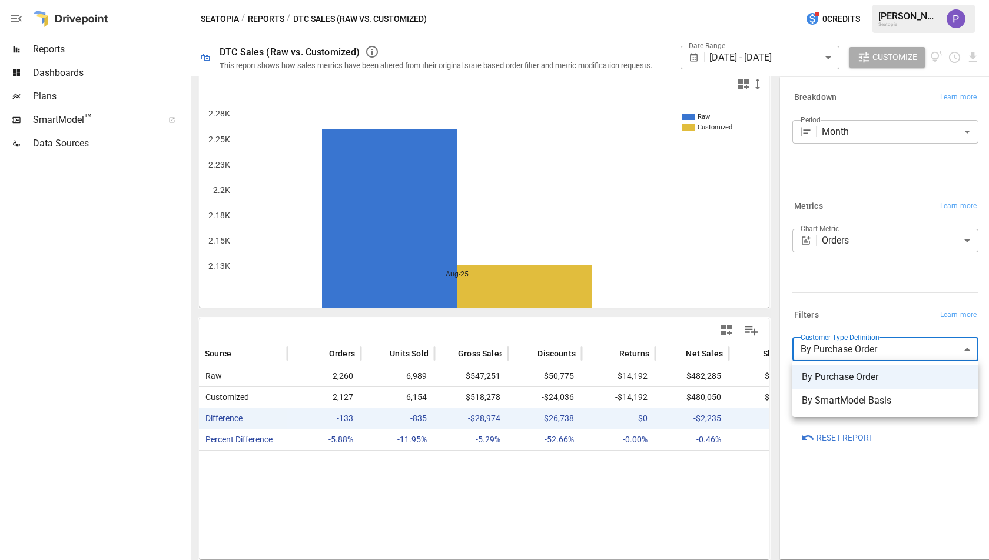
click at [829, 249] on div at bounding box center [494, 280] width 989 height 560
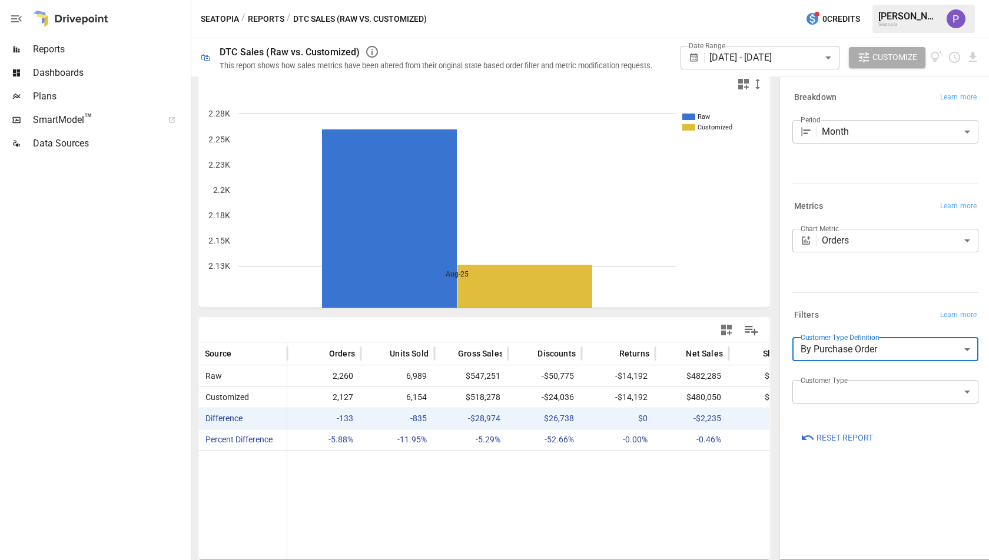
click at [839, 0] on body "**********" at bounding box center [494, 0] width 989 height 0
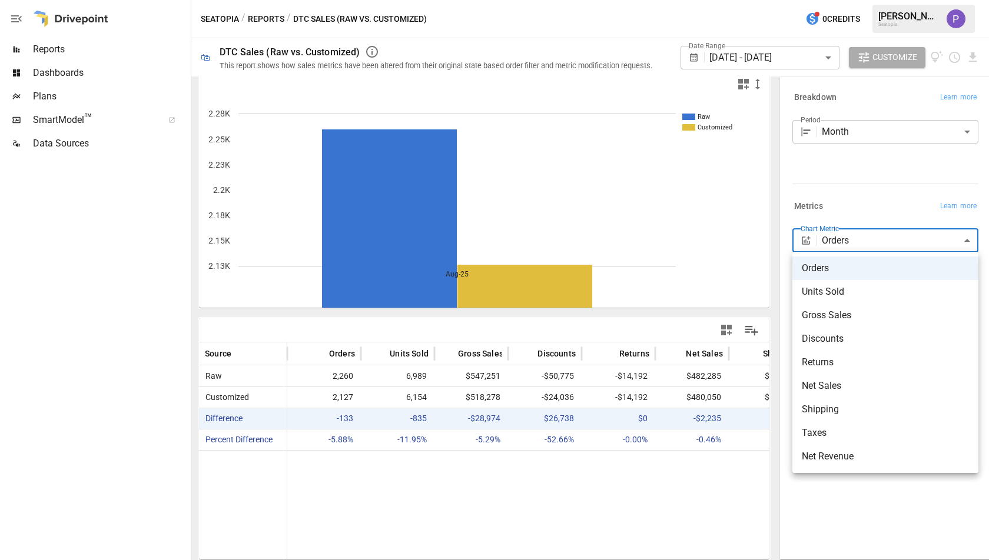
click at [845, 211] on div at bounding box center [494, 280] width 989 height 560
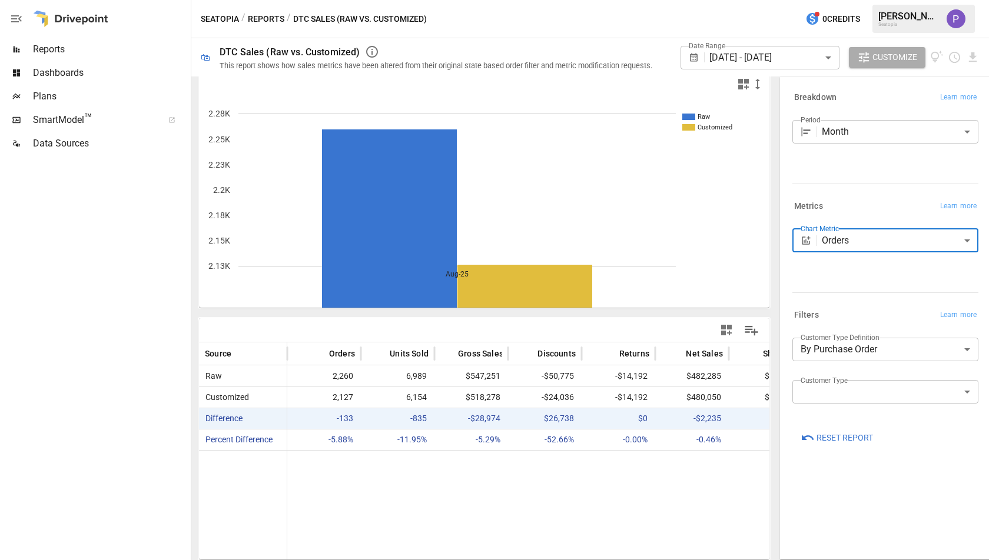
click at [267, 20] on button "Reports" at bounding box center [266, 19] width 36 height 15
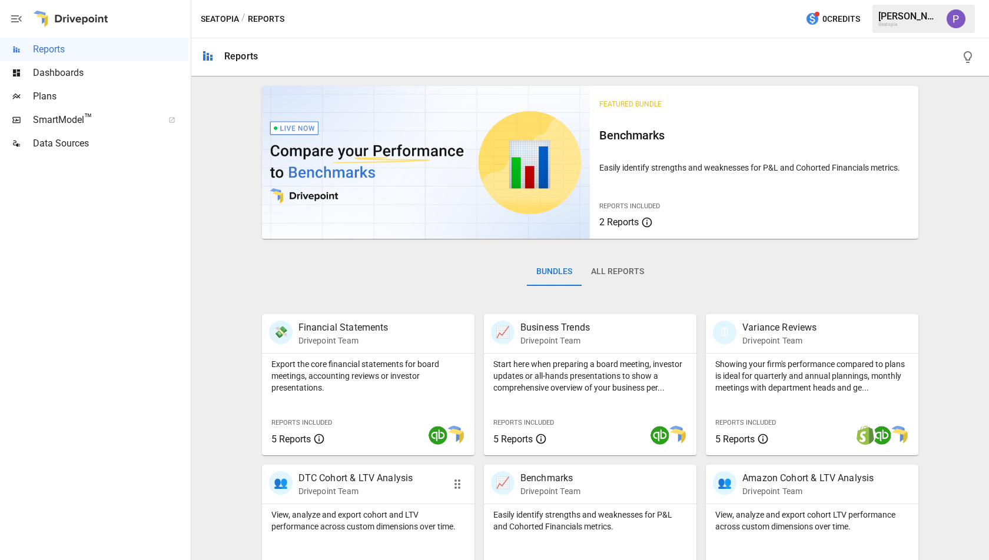
click at [390, 484] on p "DTC Cohort & LTV Analysis" at bounding box center [355, 478] width 115 height 14
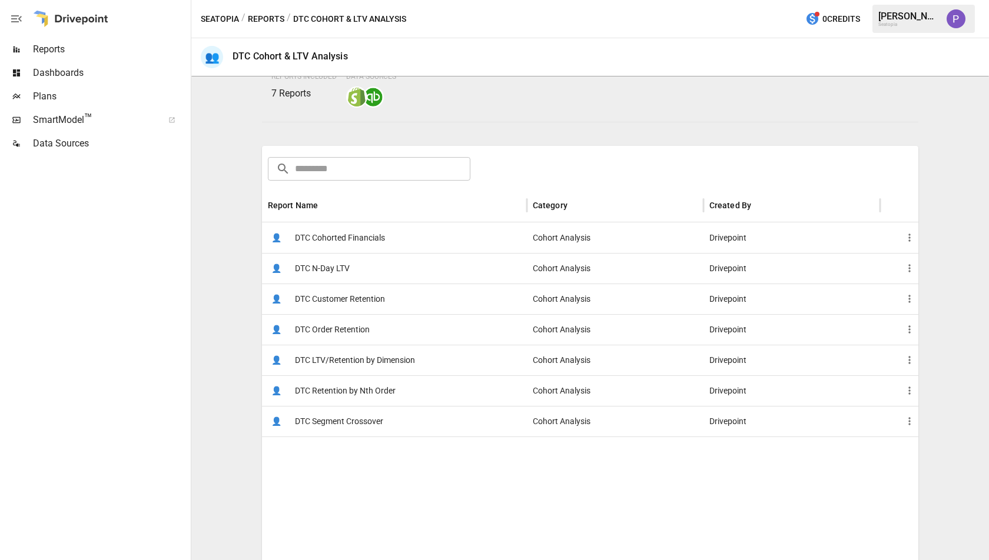
scroll to position [111, 0]
click at [101, 62] on div "Dashboards" at bounding box center [94, 73] width 188 height 24
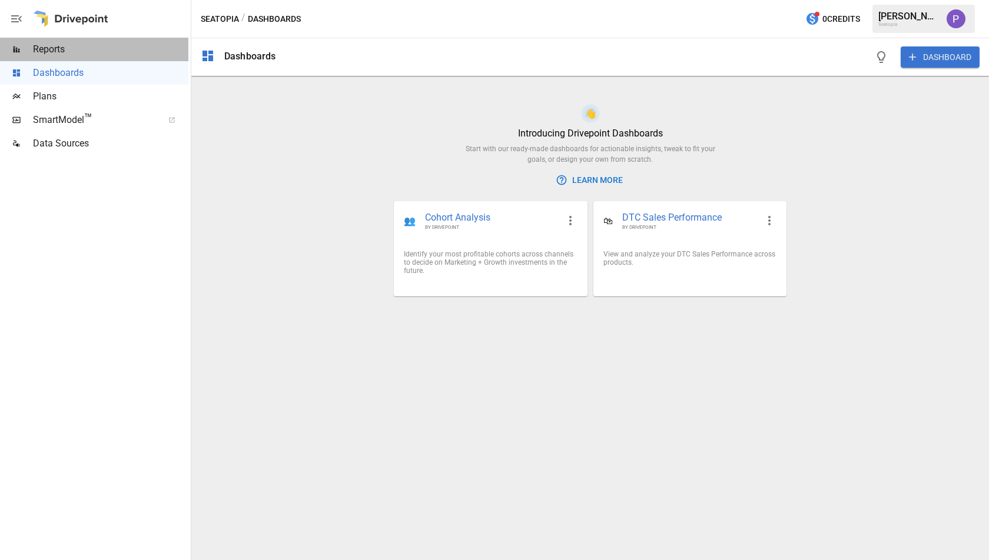
click at [101, 53] on span "Reports" at bounding box center [110, 49] width 155 height 14
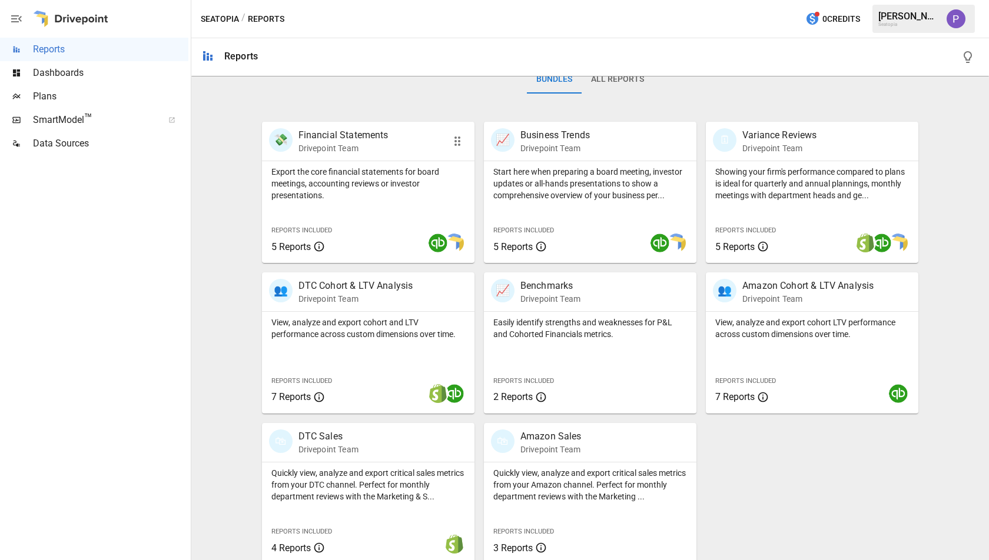
scroll to position [201, 0]
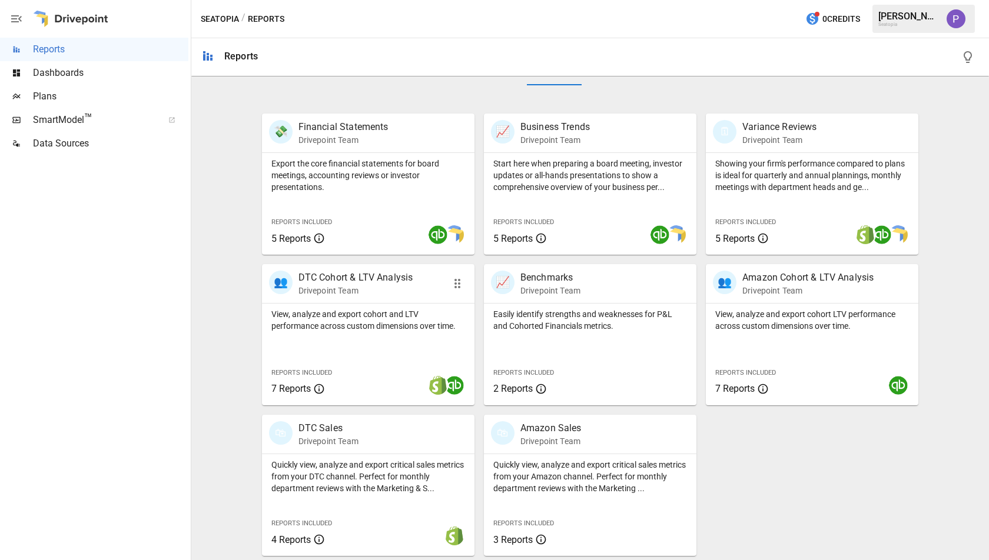
click at [409, 283] on p "DTC Cohort & LTV Analysis" at bounding box center [355, 278] width 115 height 14
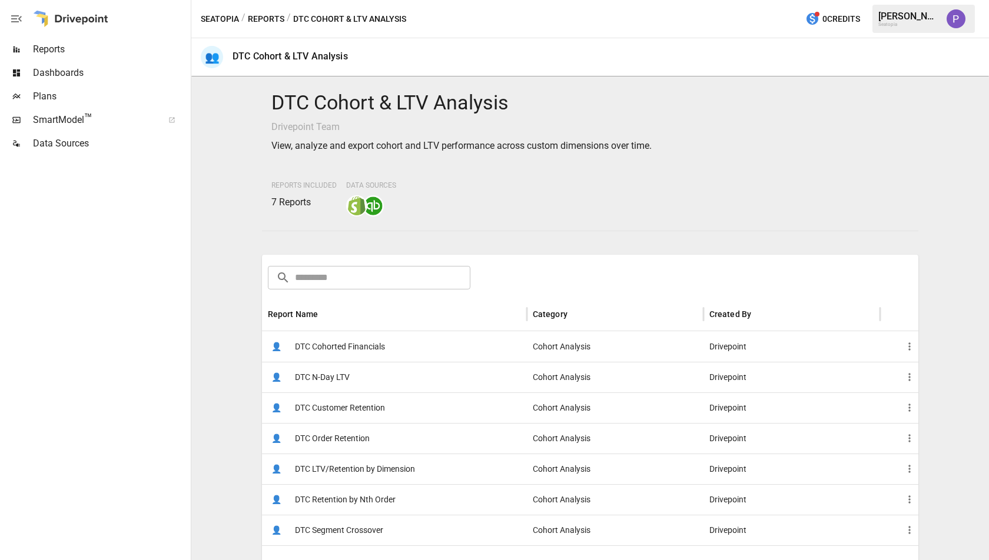
click at [374, 400] on span "DTC Customer Retention" at bounding box center [340, 408] width 90 height 30
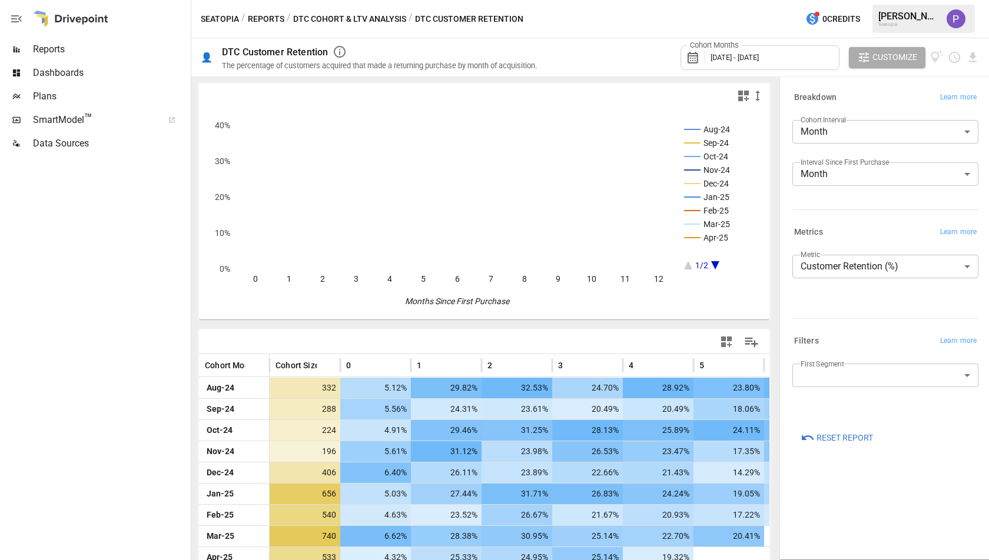
scroll to position [109, 0]
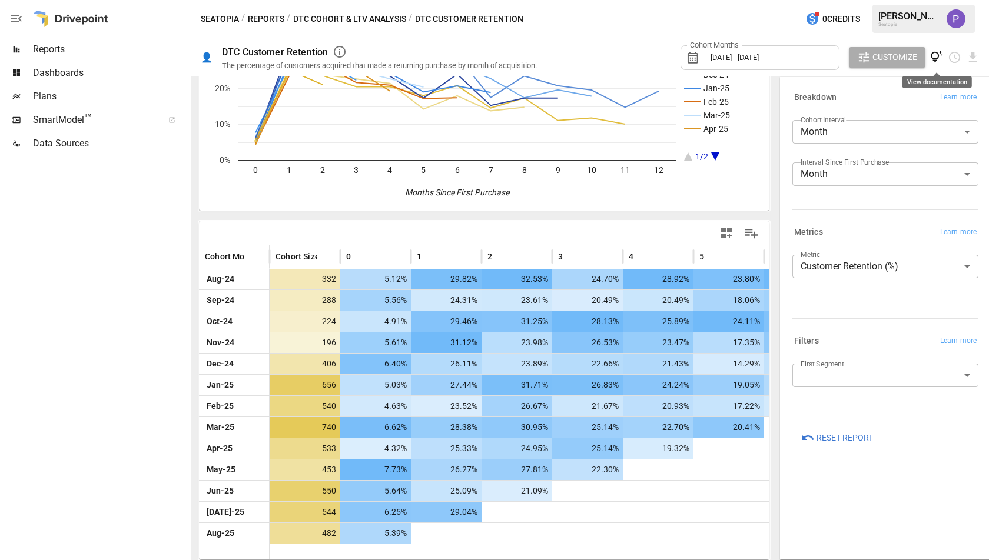
click at [938, 61] on icon "View documentation" at bounding box center [937, 58] width 14 height 14
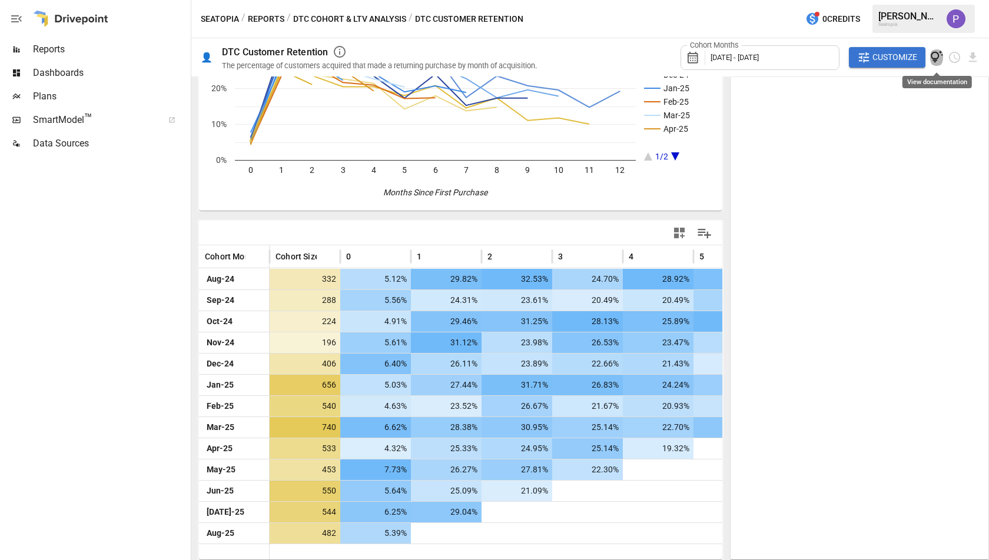
click at [932, 53] on icon "View documentation" at bounding box center [937, 58] width 14 height 14
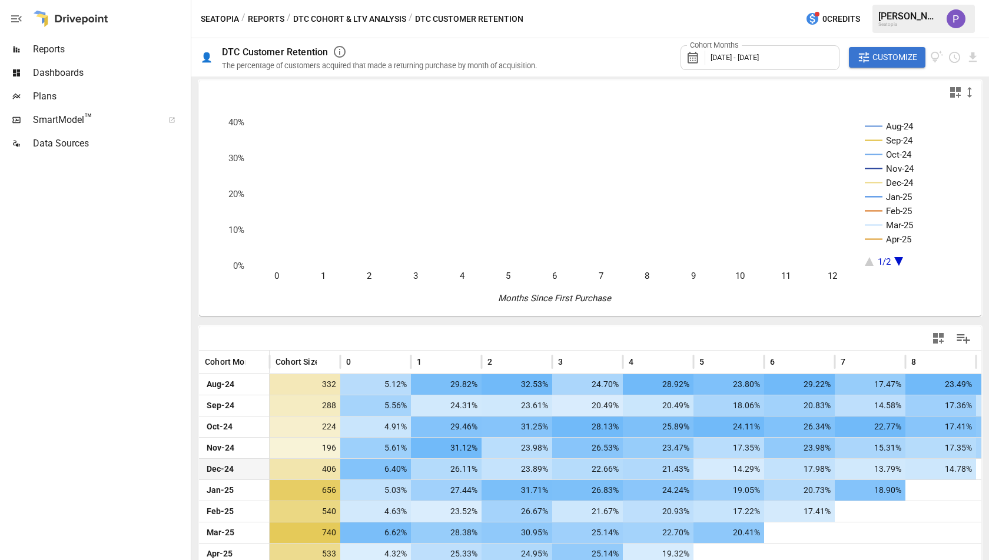
scroll to position [0, 0]
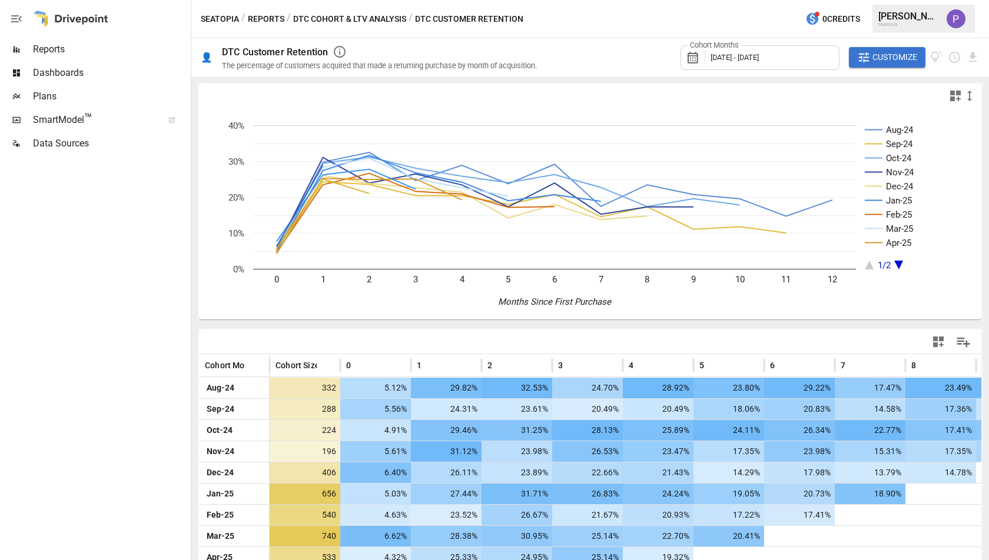
click at [300, 20] on button "DTC Cohort & LTV Analysis" at bounding box center [349, 19] width 113 height 15
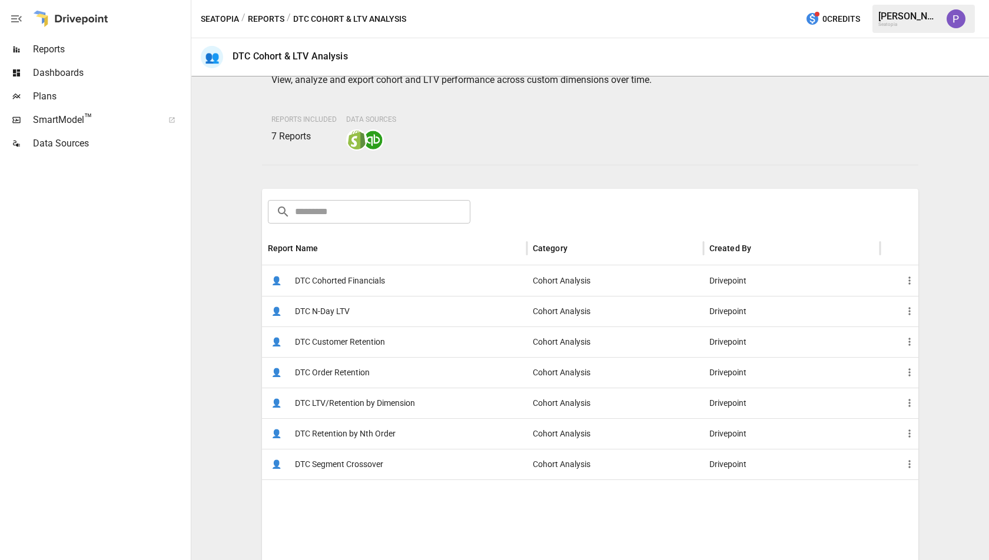
scroll to position [89, 0]
